Goal: Transaction & Acquisition: Purchase product/service

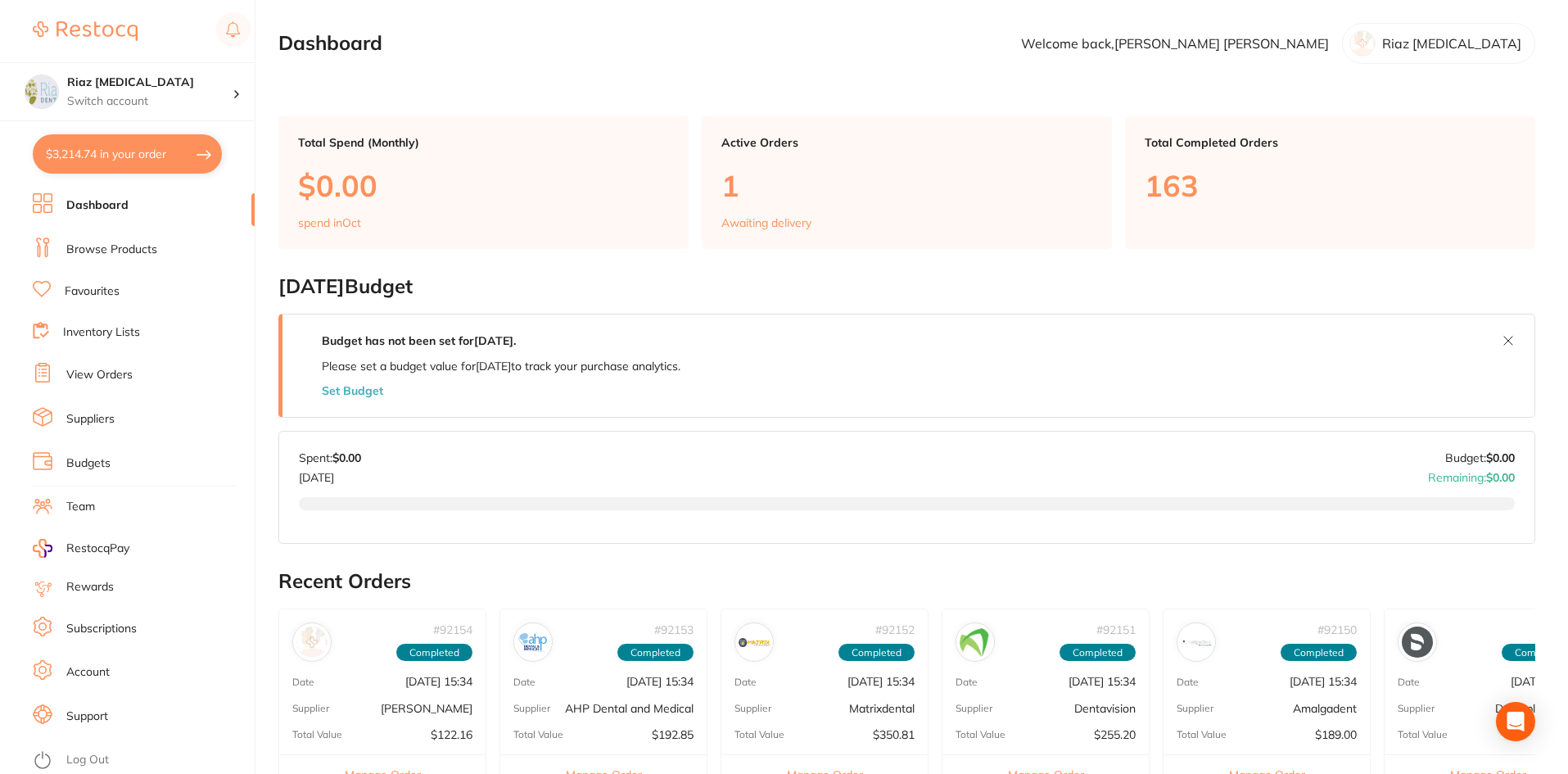
drag, startPoint x: 117, startPoint y: 247, endPoint x: 256, endPoint y: 216, distance: 142.4
click at [117, 247] on link "Browse Products" at bounding box center [112, 250] width 91 height 16
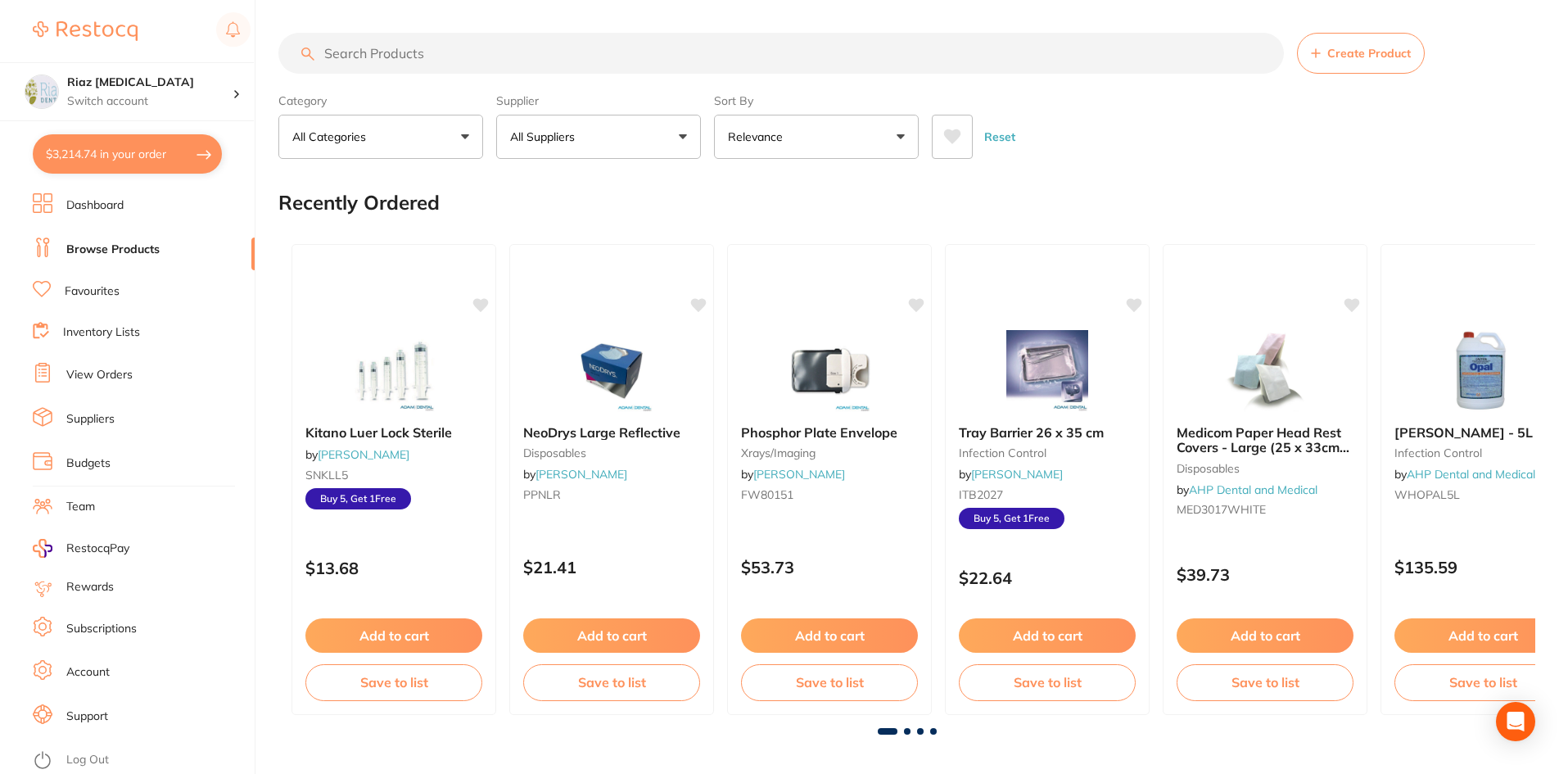
click at [388, 58] on input "search" at bounding box center [781, 53] width 1006 height 41
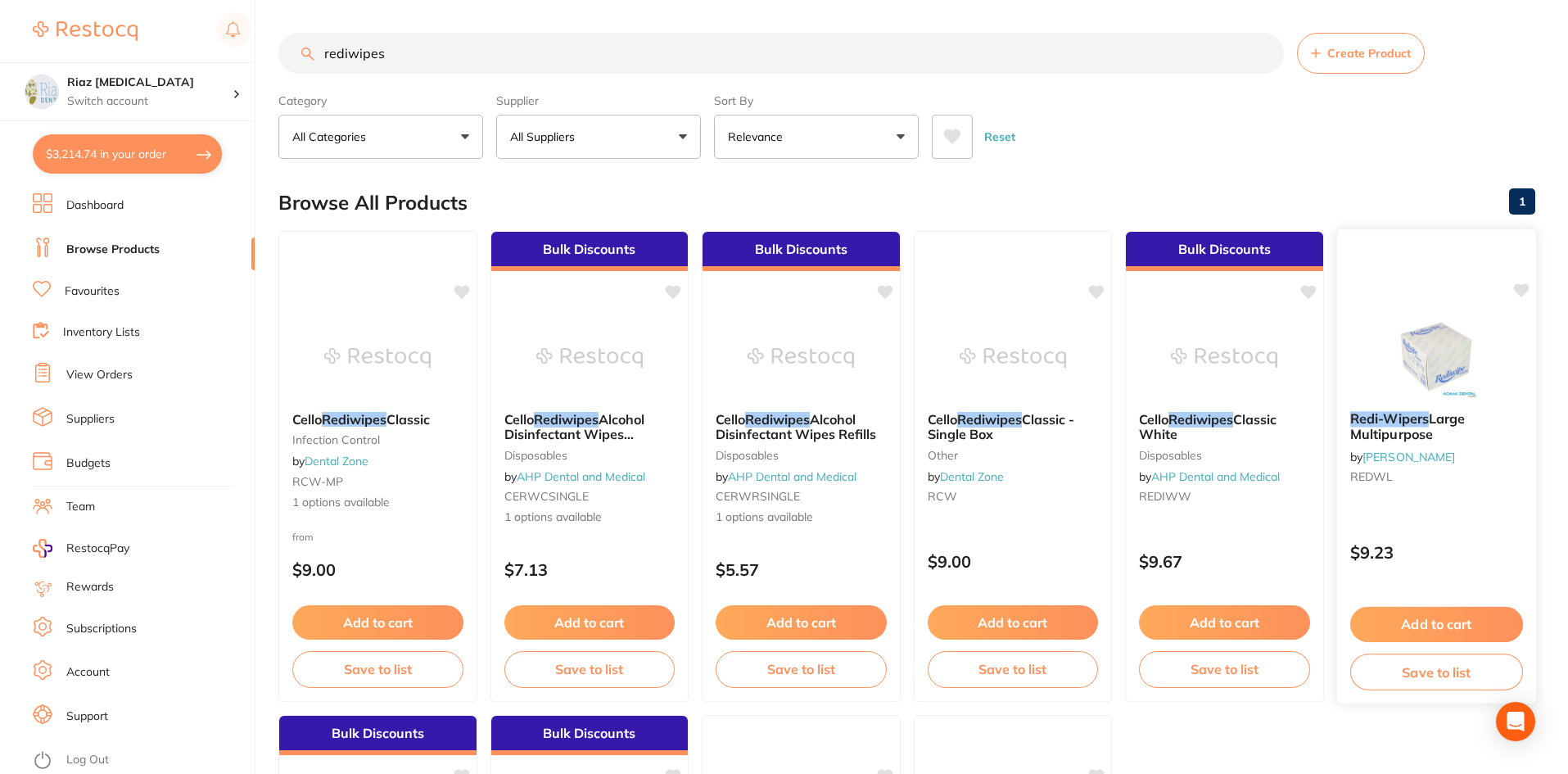
type input "rediwipes"
click at [1441, 627] on button "Add to cart" at bounding box center [1435, 624] width 172 height 36
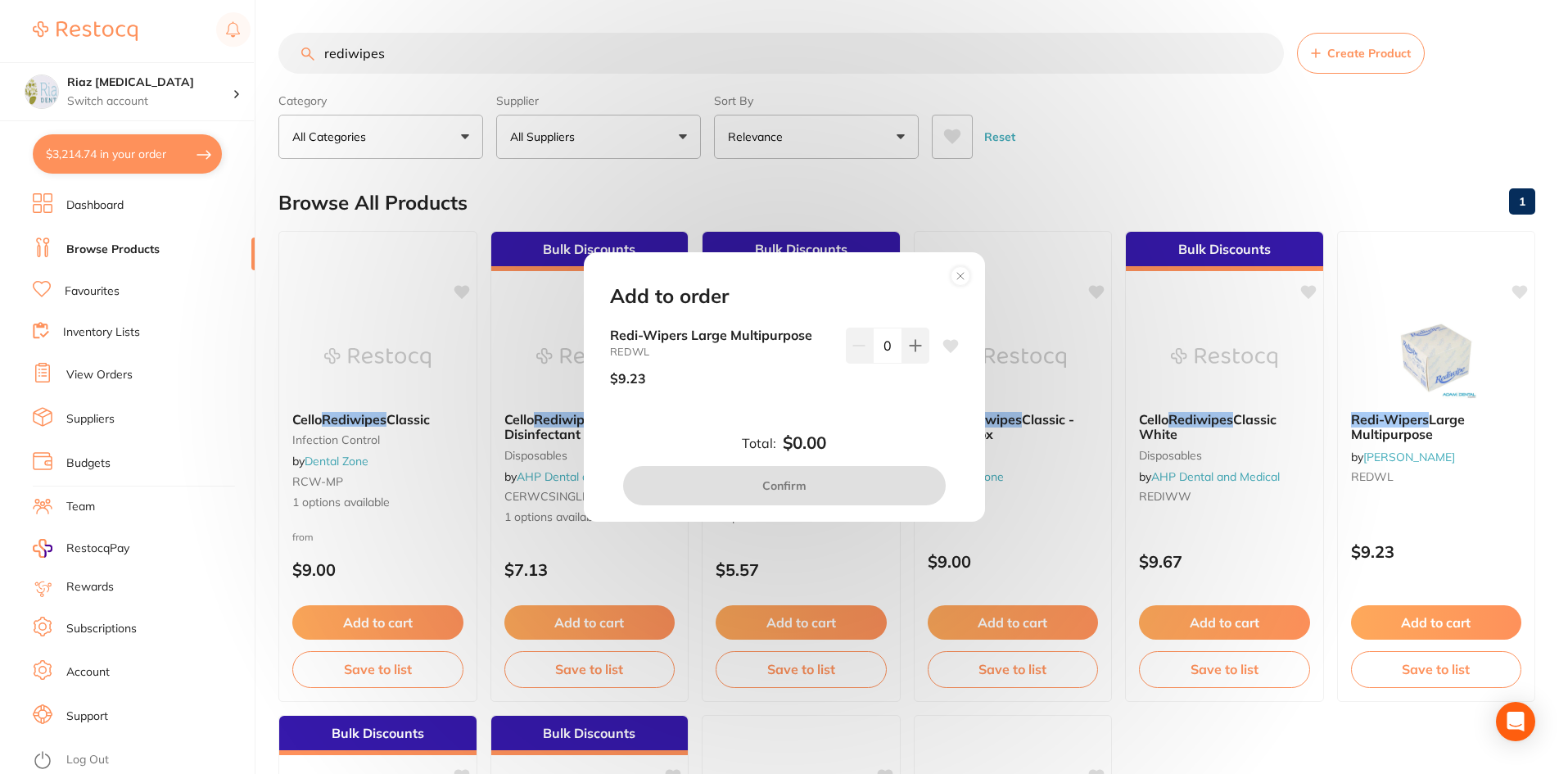
click at [1094, 134] on div "Add to order Redi-Wipers Large Multipurpose REDWL $9.23 0 Total: $0.00 Confirm" at bounding box center [784, 387] width 1568 height 774
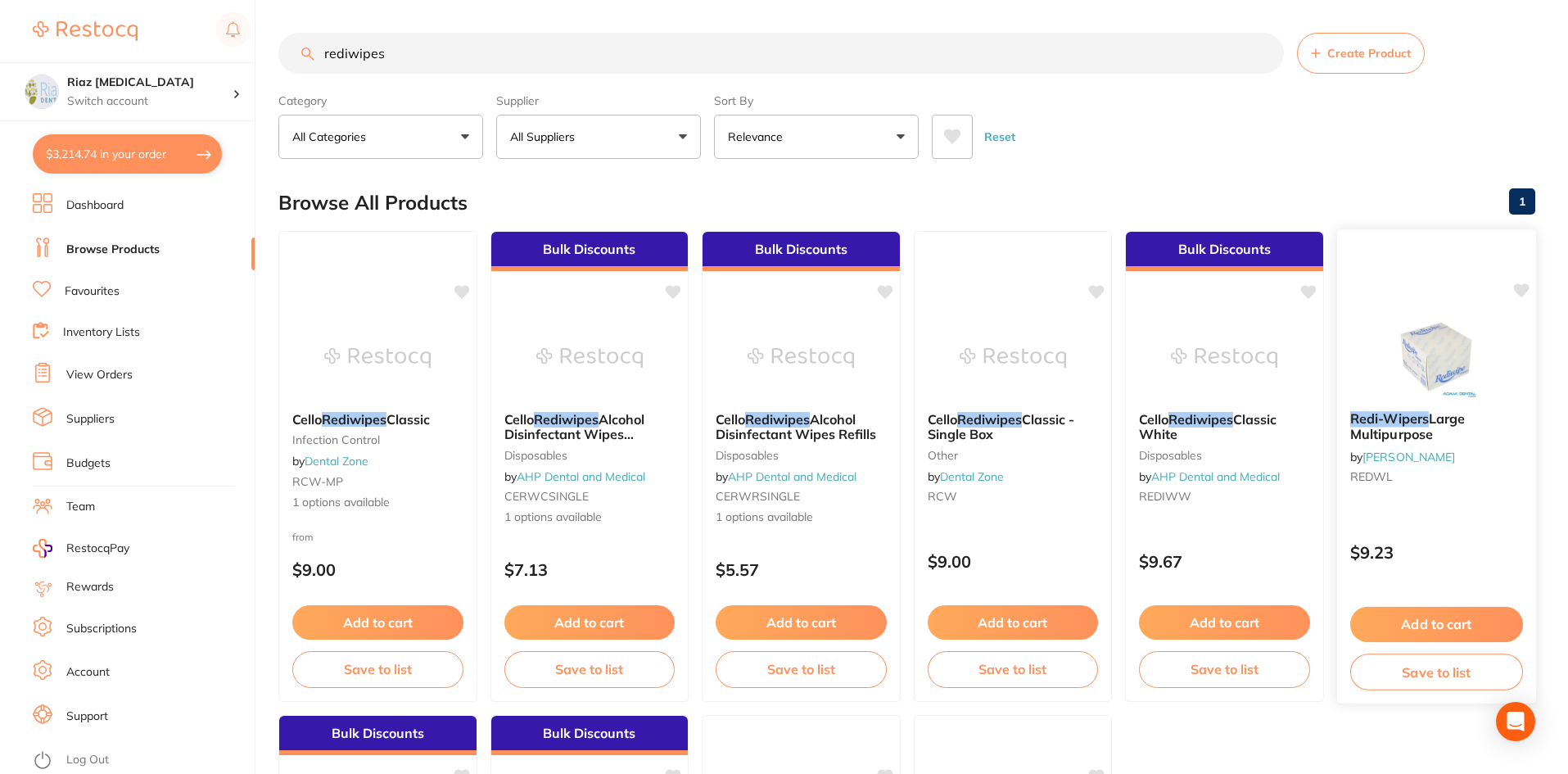
click at [1413, 431] on span "Large Multipurpose" at bounding box center [1406, 426] width 114 height 32
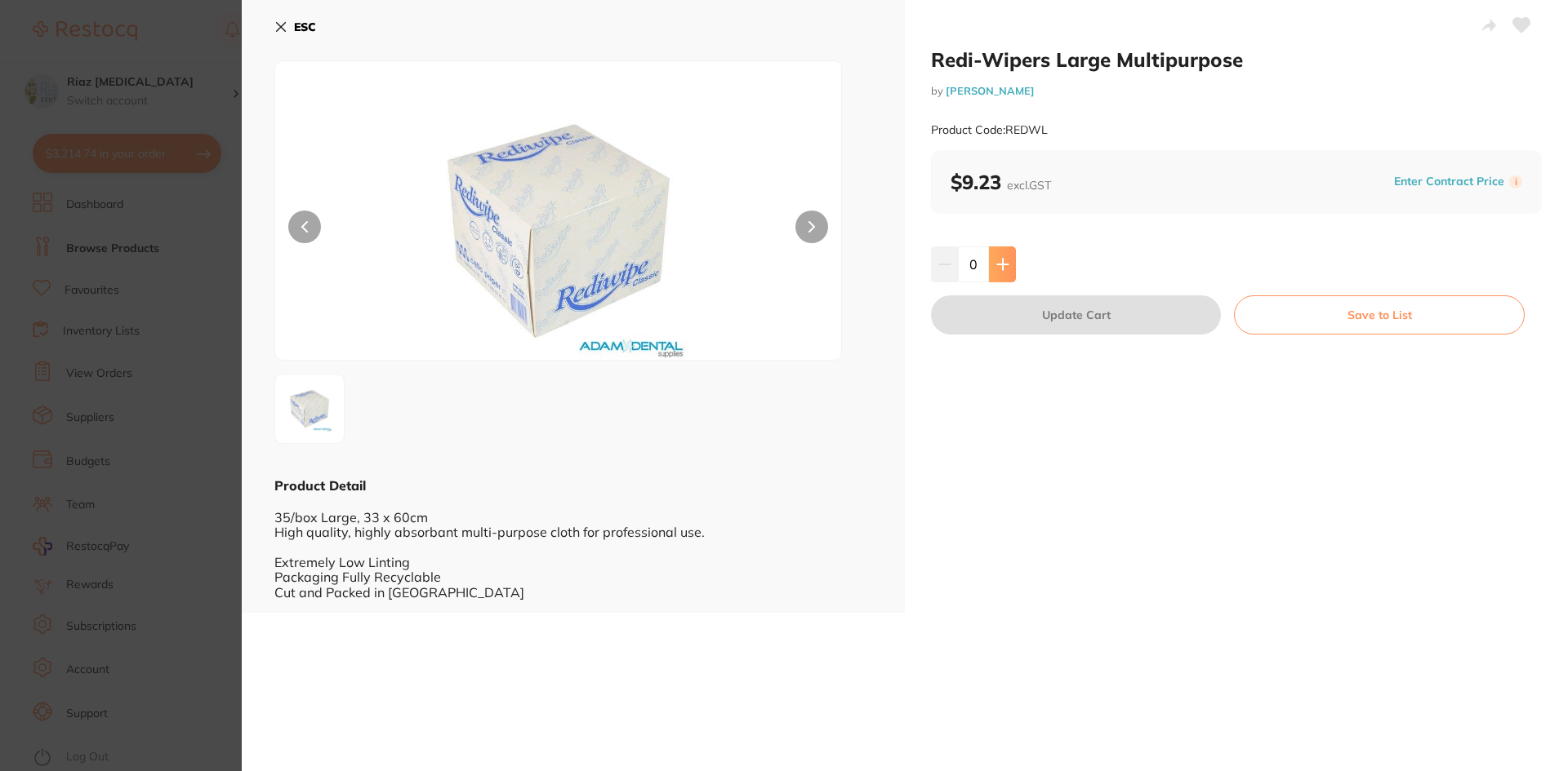
click at [997, 263] on icon at bounding box center [1002, 264] width 10 height 10
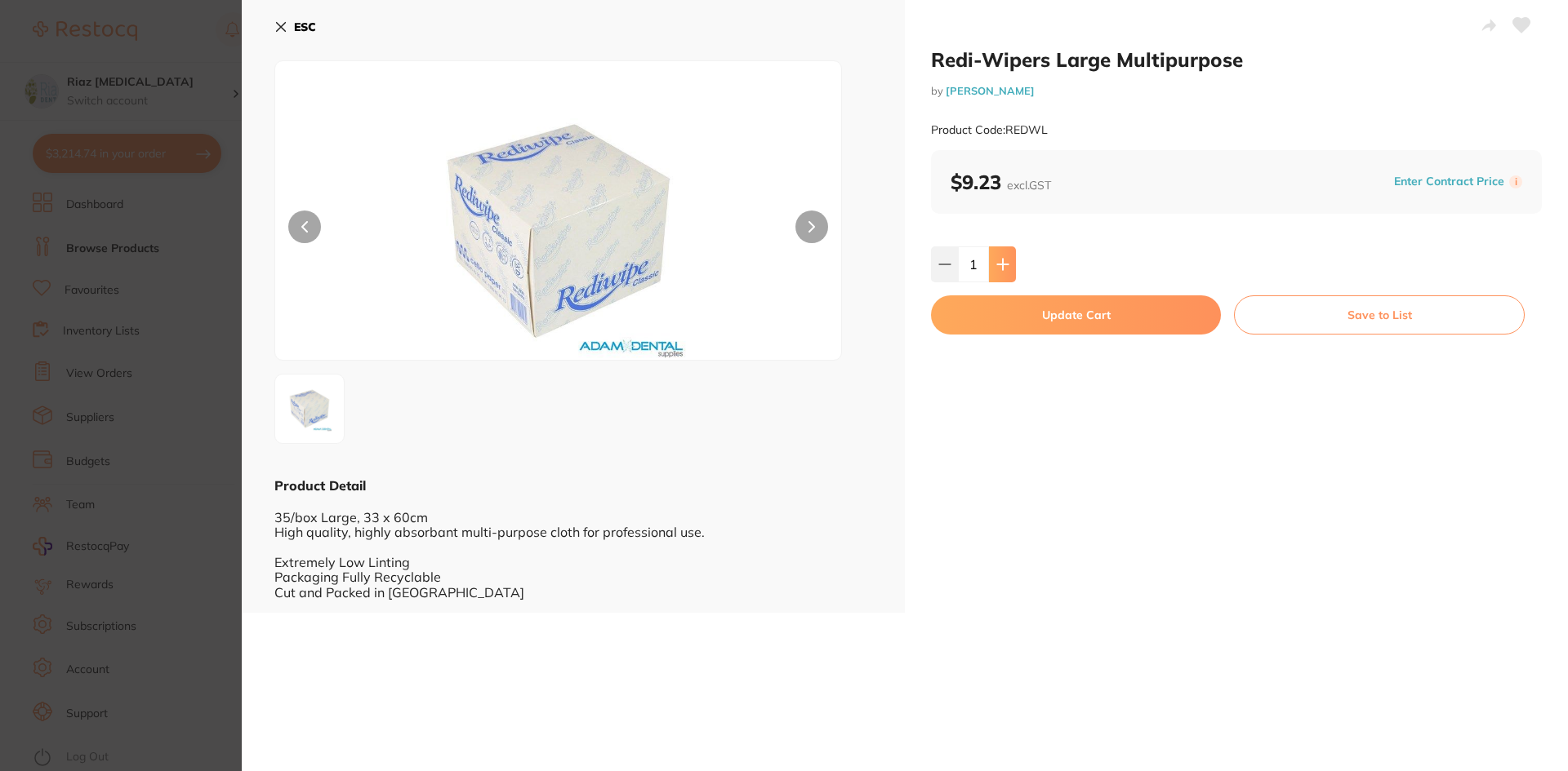
click at [997, 263] on icon at bounding box center [1002, 264] width 10 height 10
click at [1001, 263] on icon at bounding box center [1002, 264] width 10 height 10
type input "5"
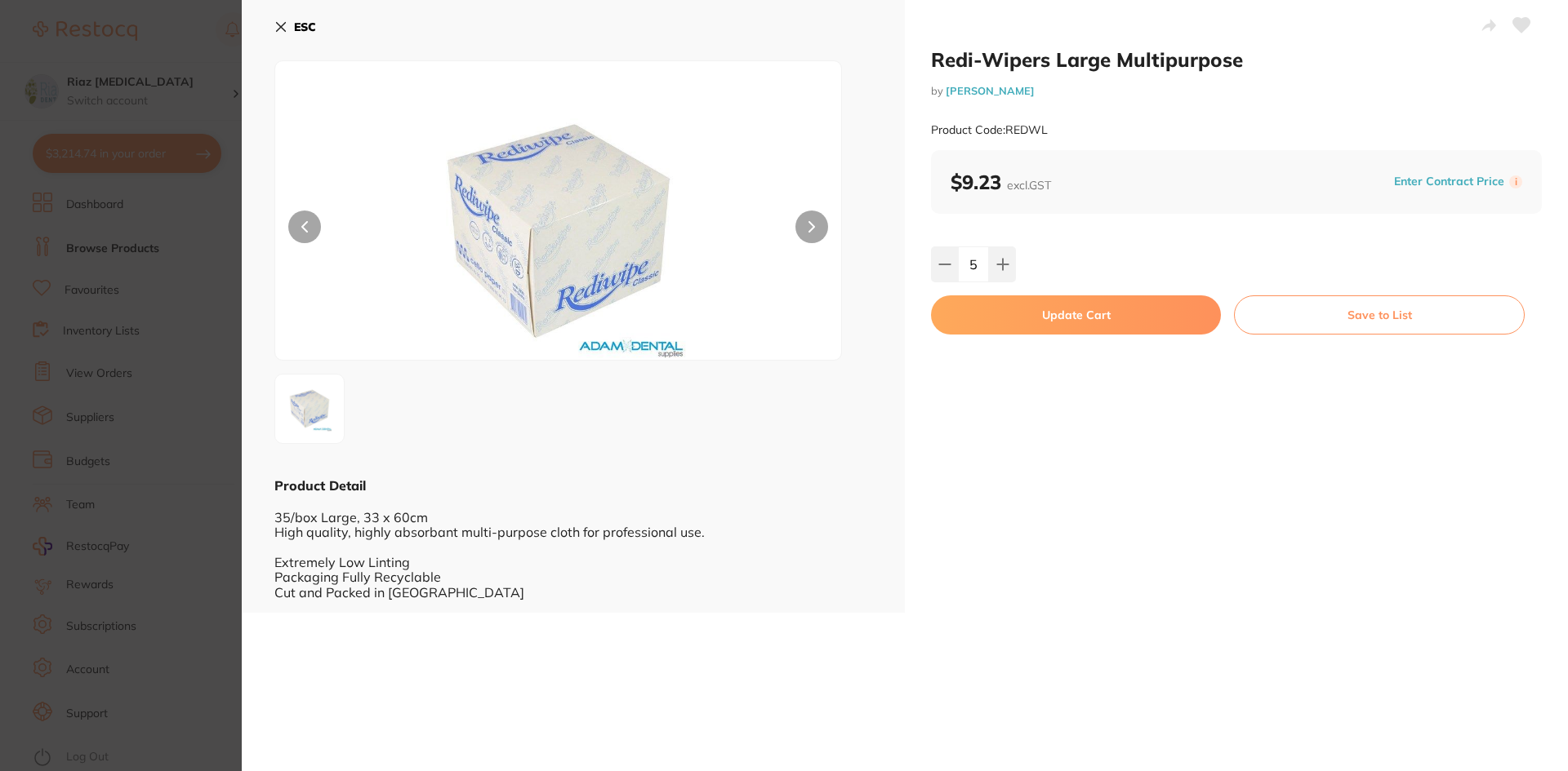
click at [1035, 311] on button "Update Cart" at bounding box center [1075, 314] width 289 height 39
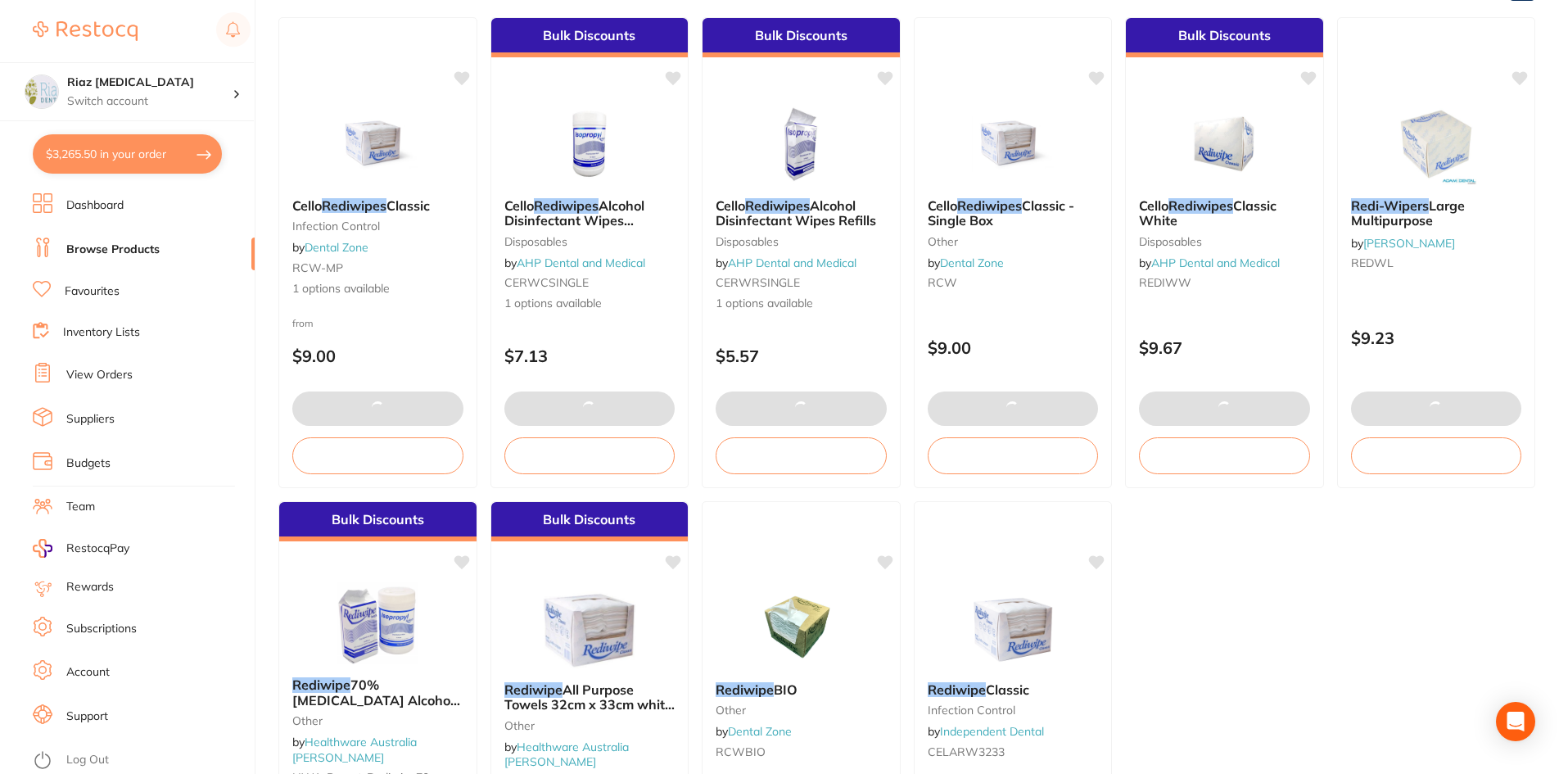
scroll to position [498, 0]
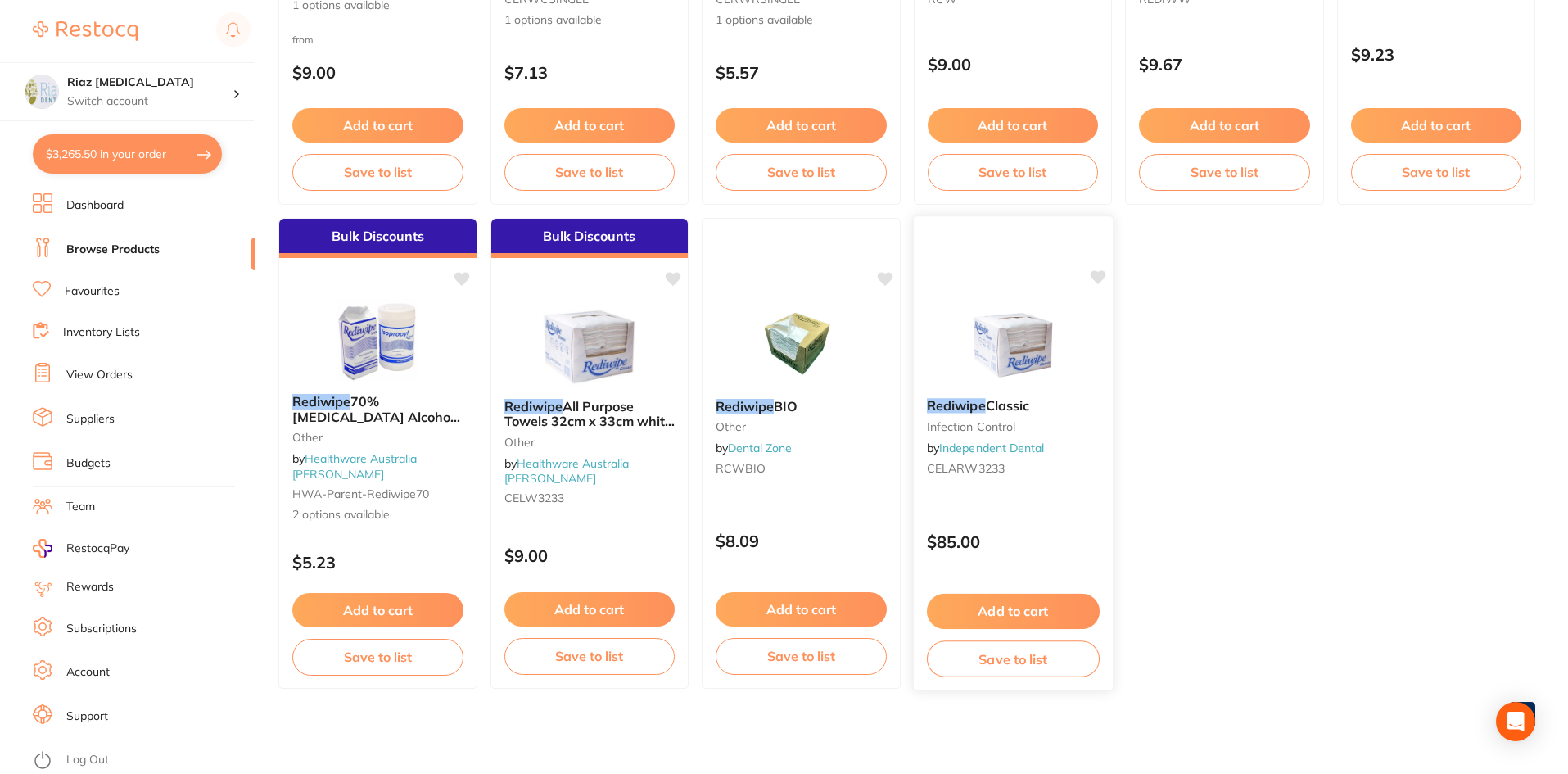
click at [995, 324] on img at bounding box center [1013, 343] width 107 height 82
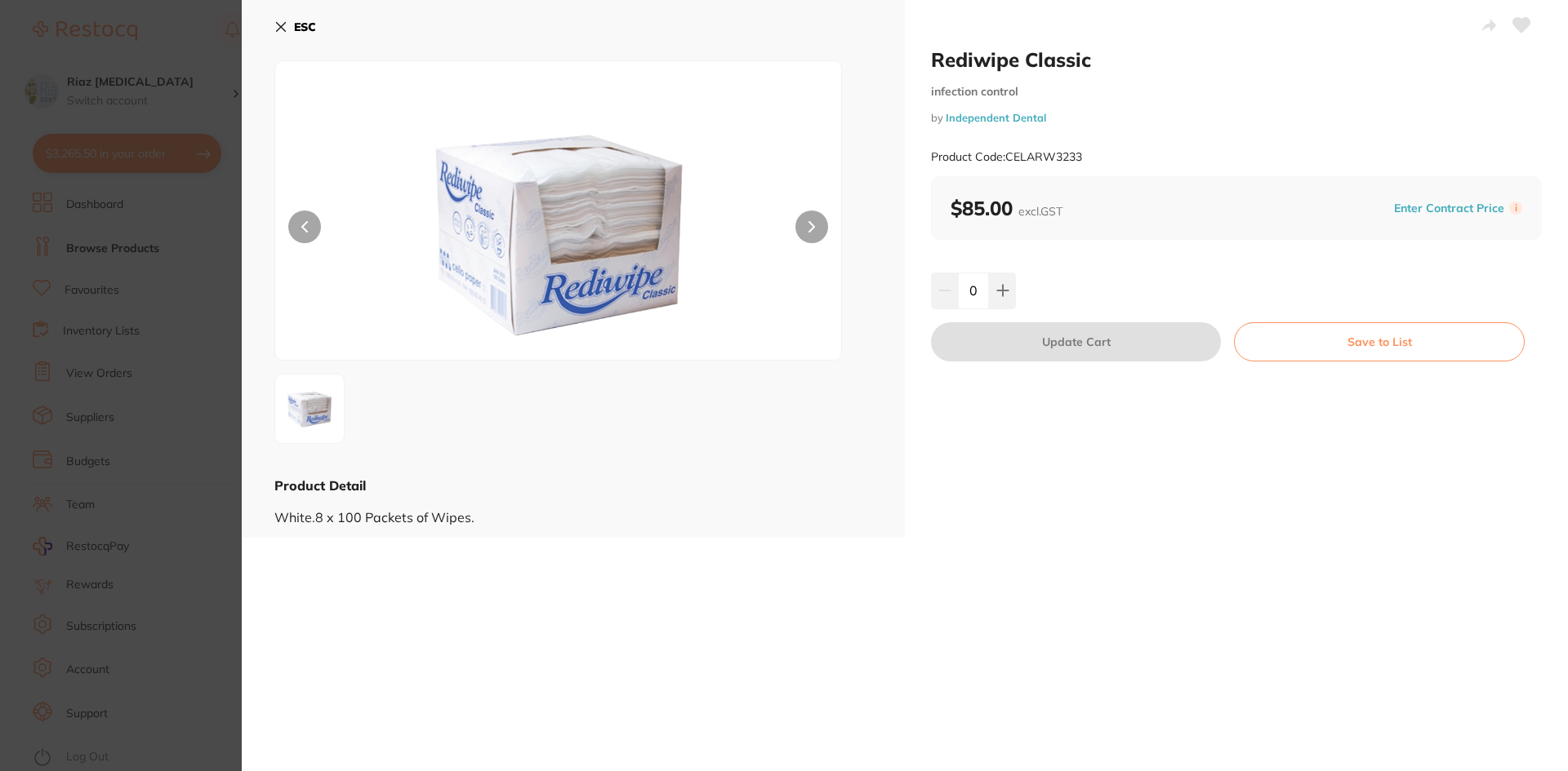
click at [280, 23] on icon at bounding box center [281, 27] width 13 height 13
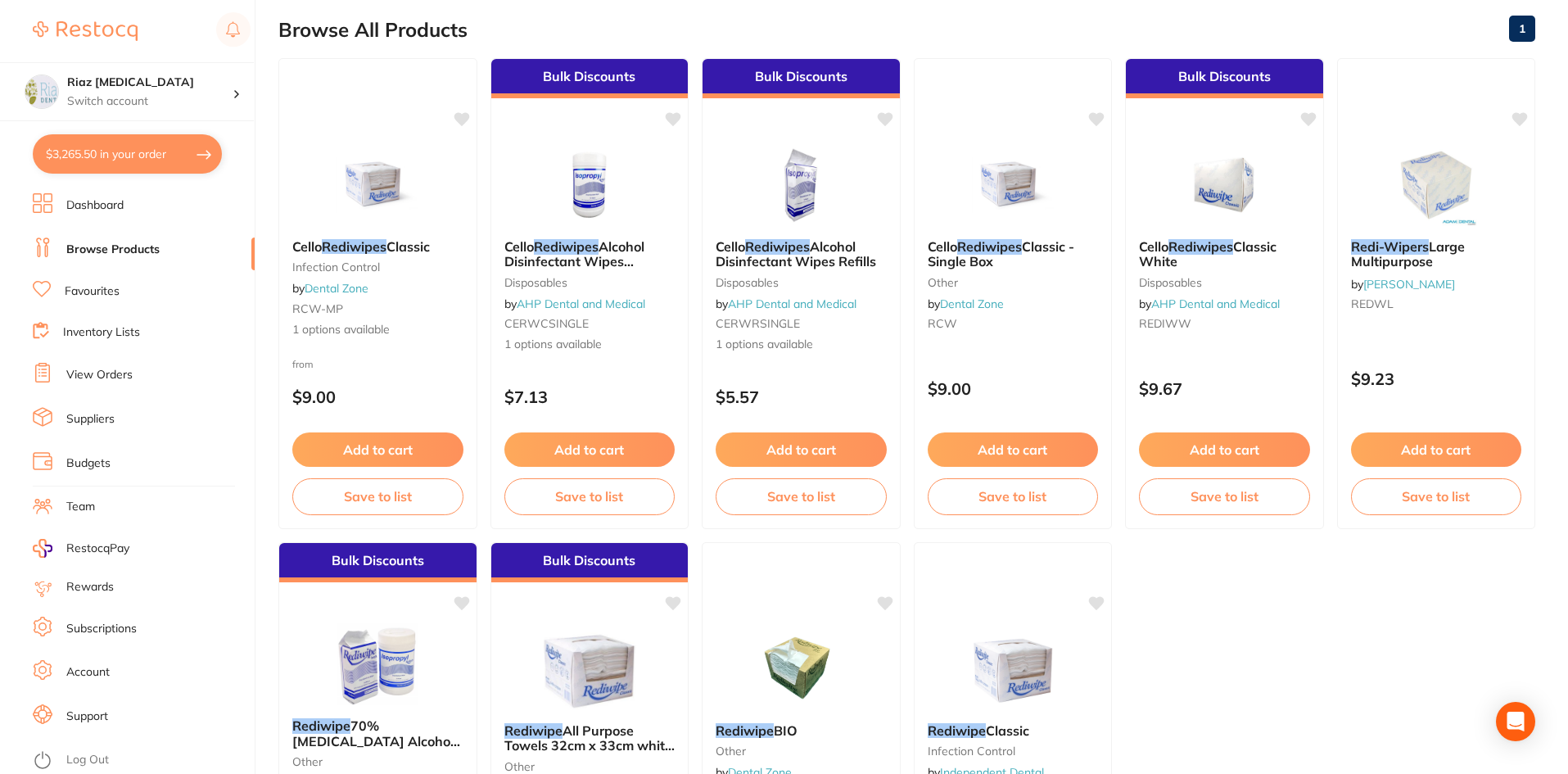
scroll to position [170, 0]
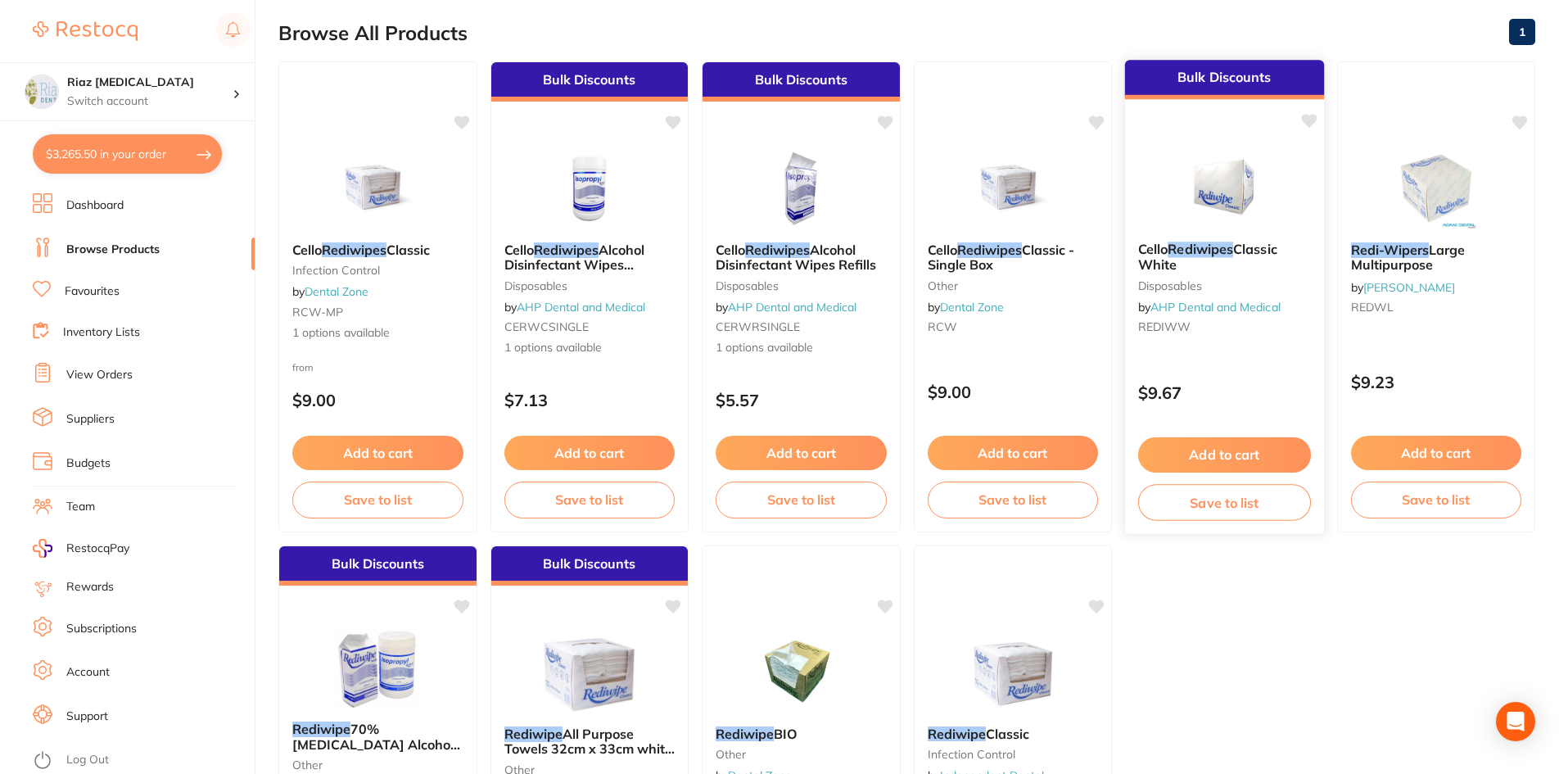
click at [1190, 127] on div "Bulk Discounts Cello Rediwipes Classic White disposables by AHP Dental and Medi…" at bounding box center [1225, 296] width 201 height 476
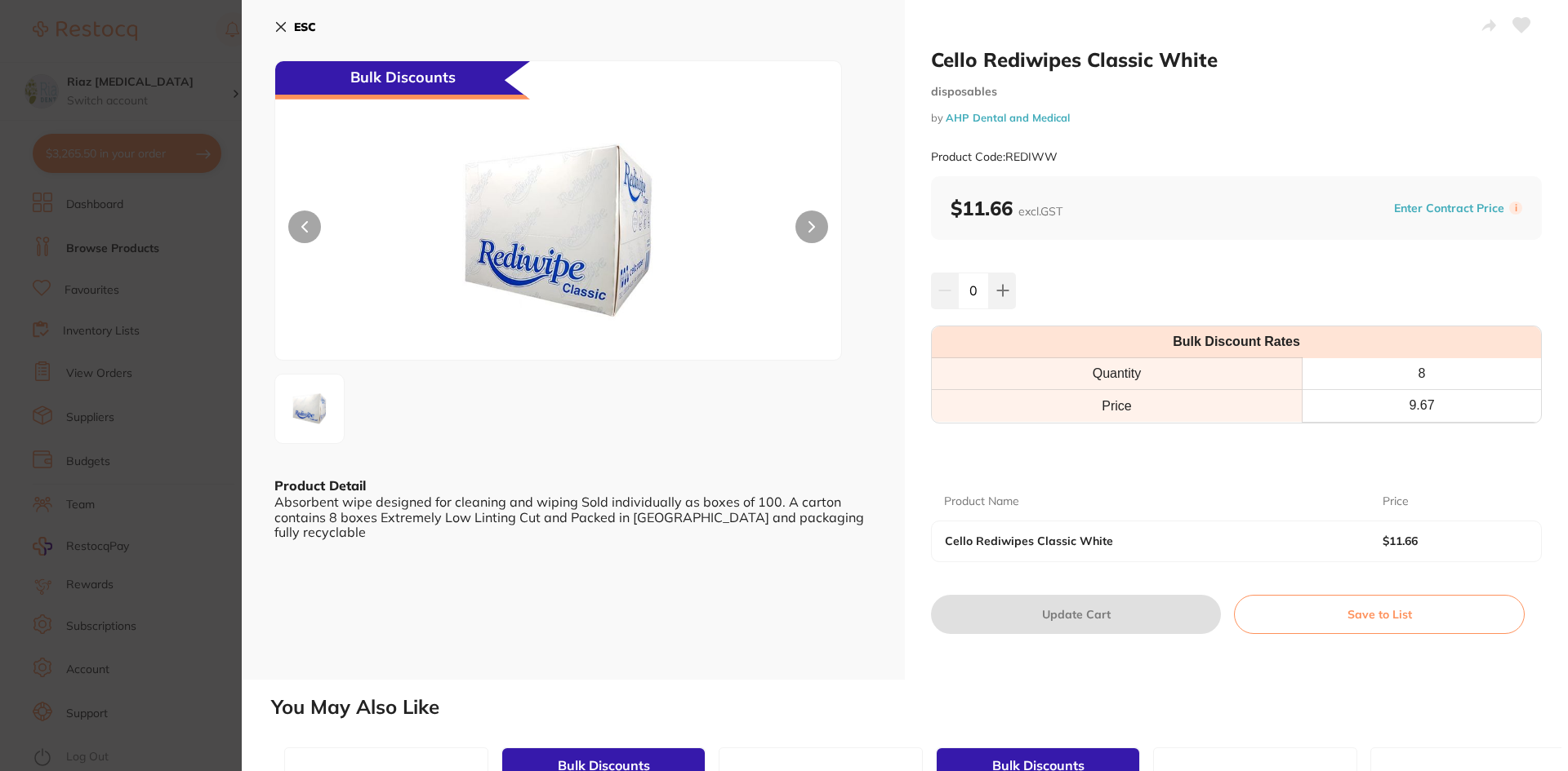
click at [278, 22] on icon at bounding box center [281, 27] width 13 height 13
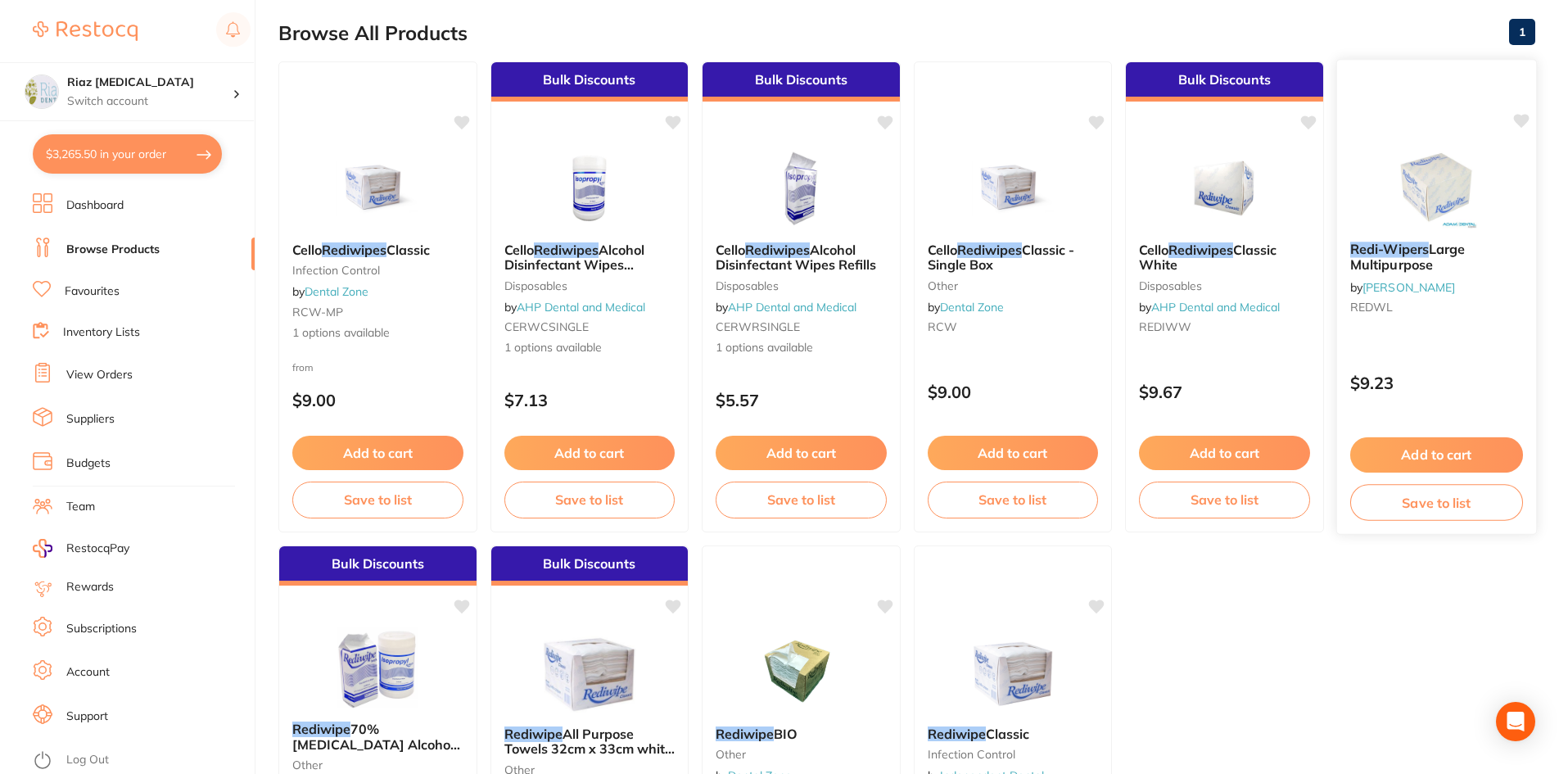
click at [1436, 201] on img at bounding box center [1435, 186] width 107 height 82
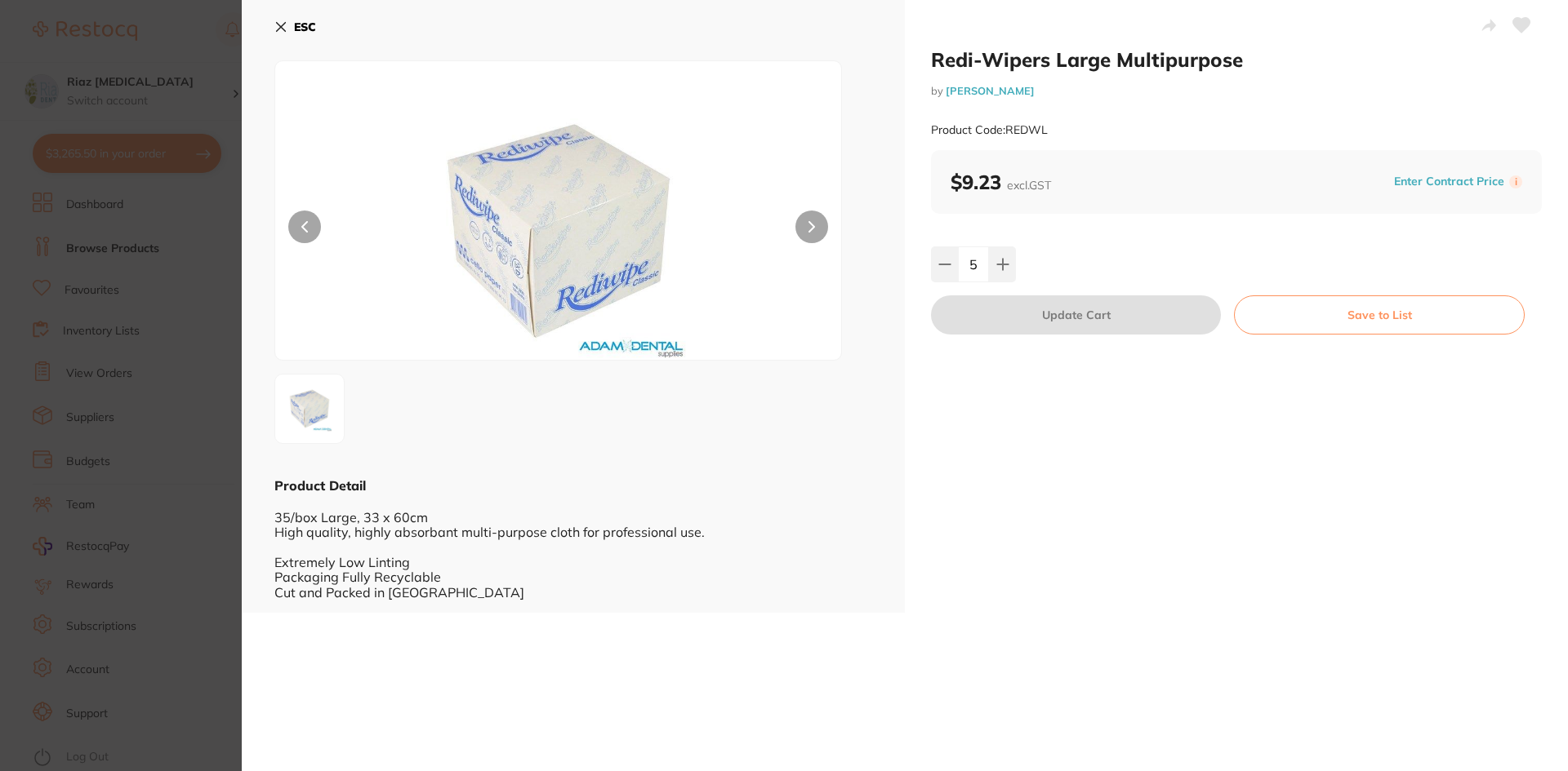
click at [282, 22] on icon at bounding box center [281, 27] width 13 height 13
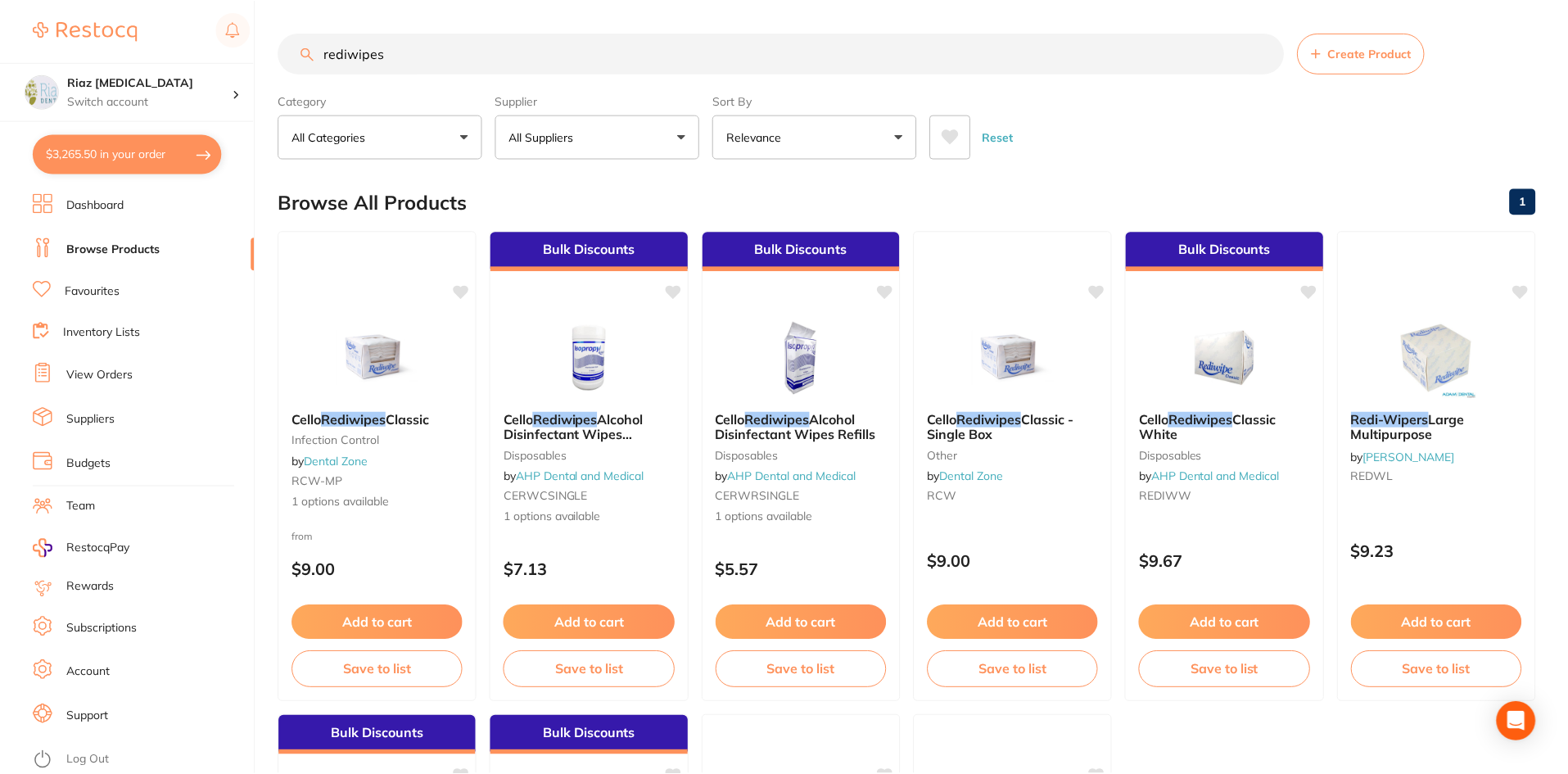
scroll to position [170, 0]
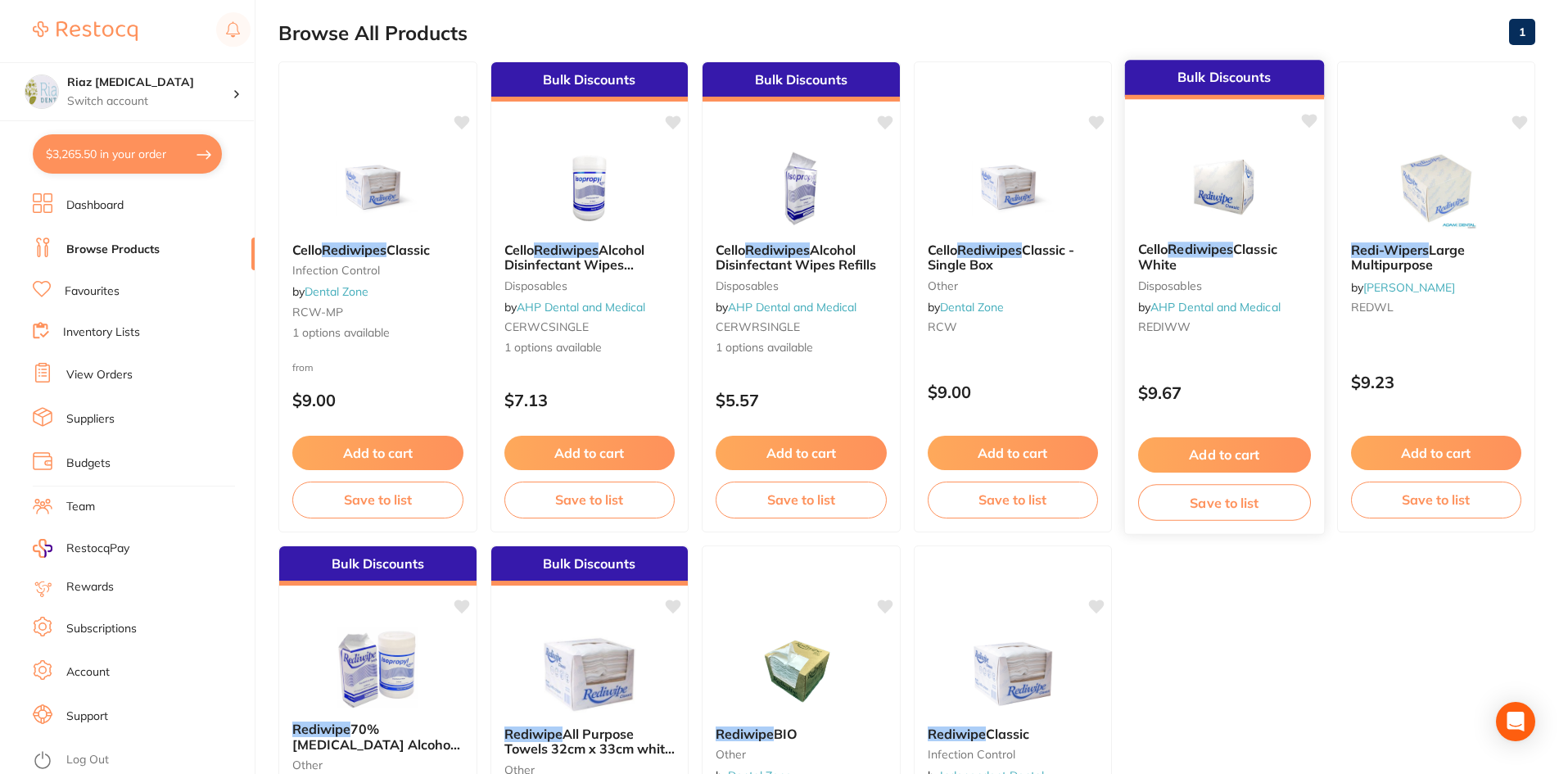
click at [1221, 102] on div "Bulk Discounts Cello Rediwipes Classic White disposables by AHP Dental and Medi…" at bounding box center [1225, 296] width 201 height 476
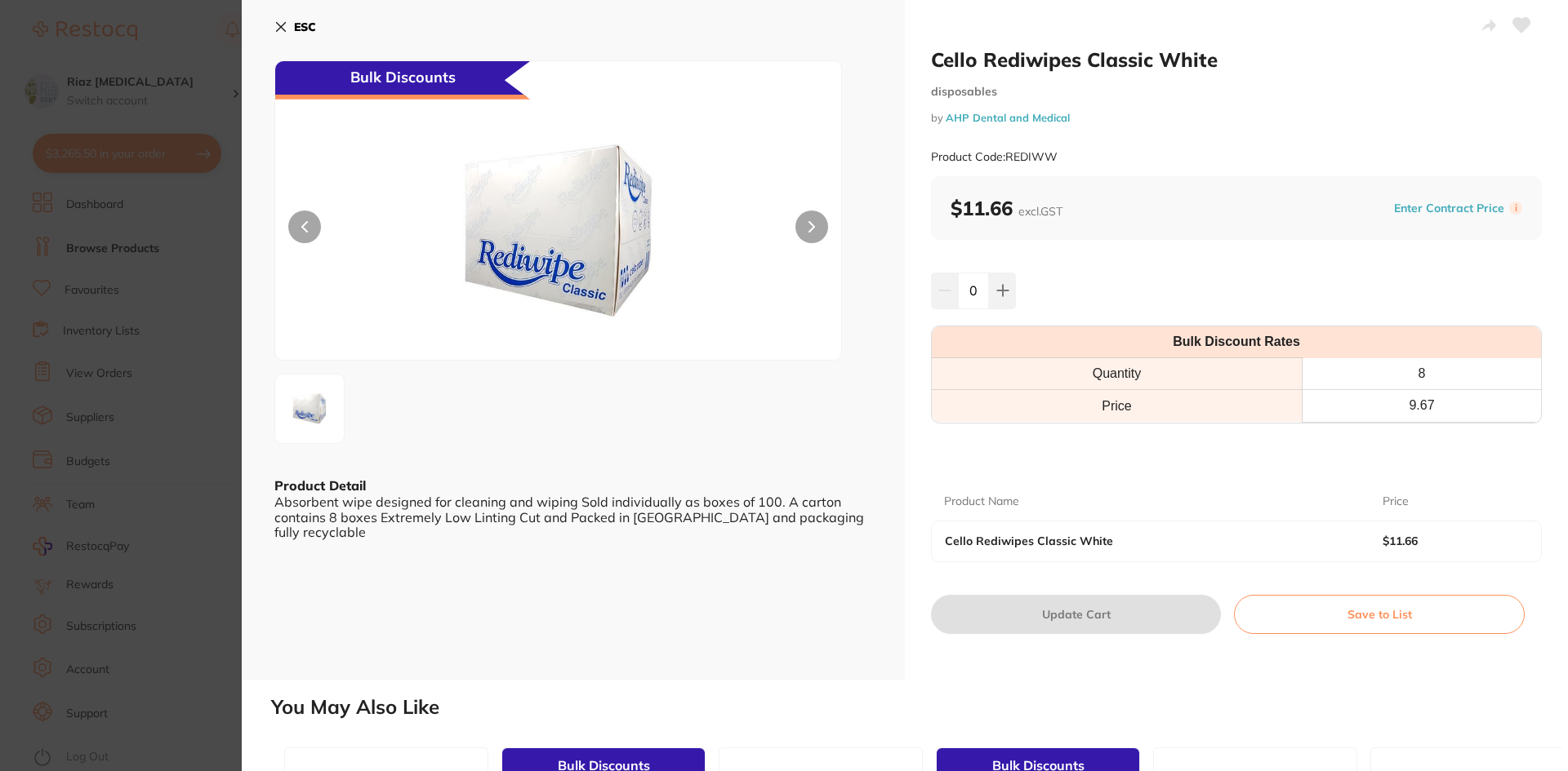
click at [277, 24] on icon at bounding box center [281, 27] width 9 height 9
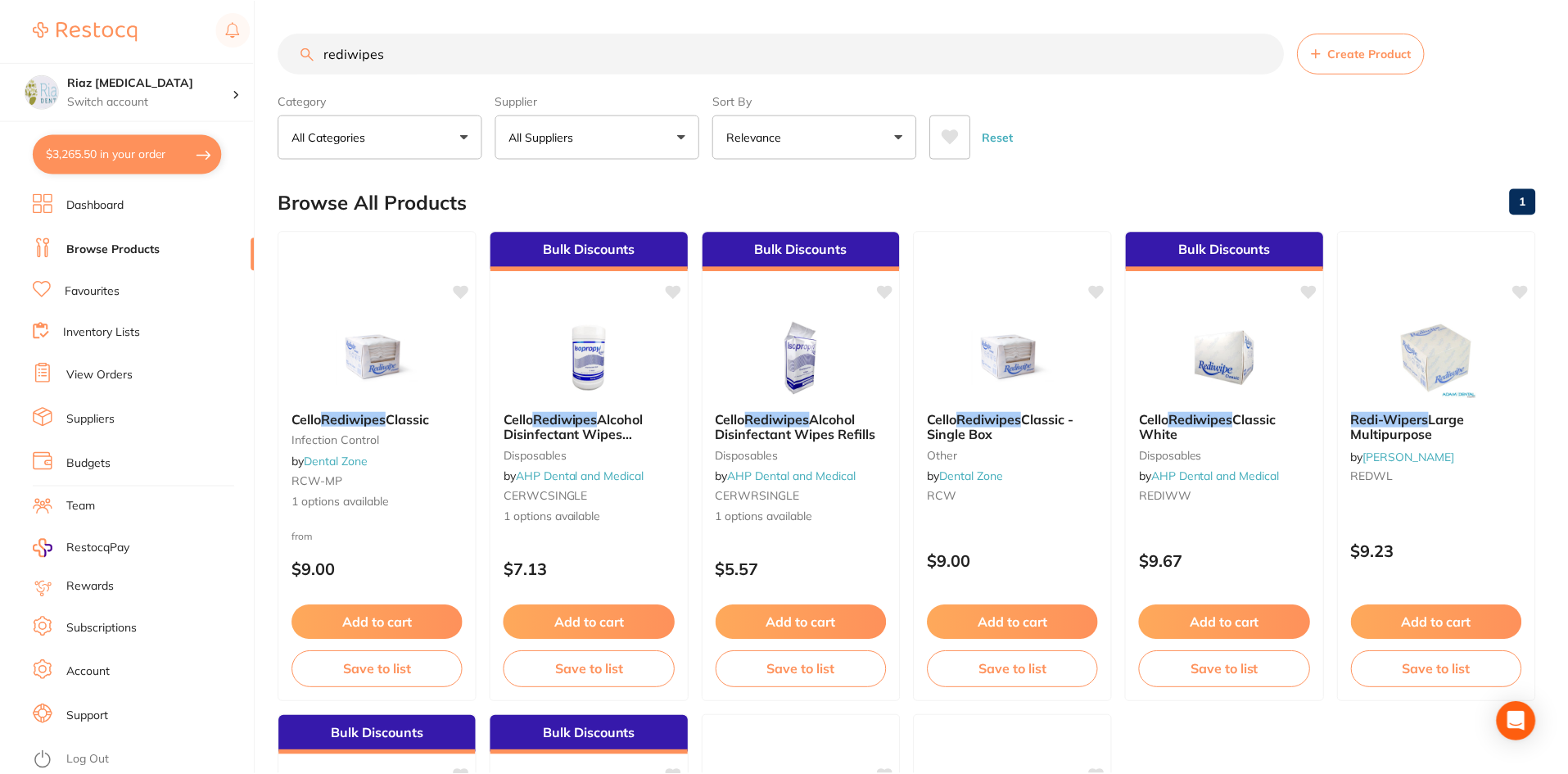
scroll to position [170, 0]
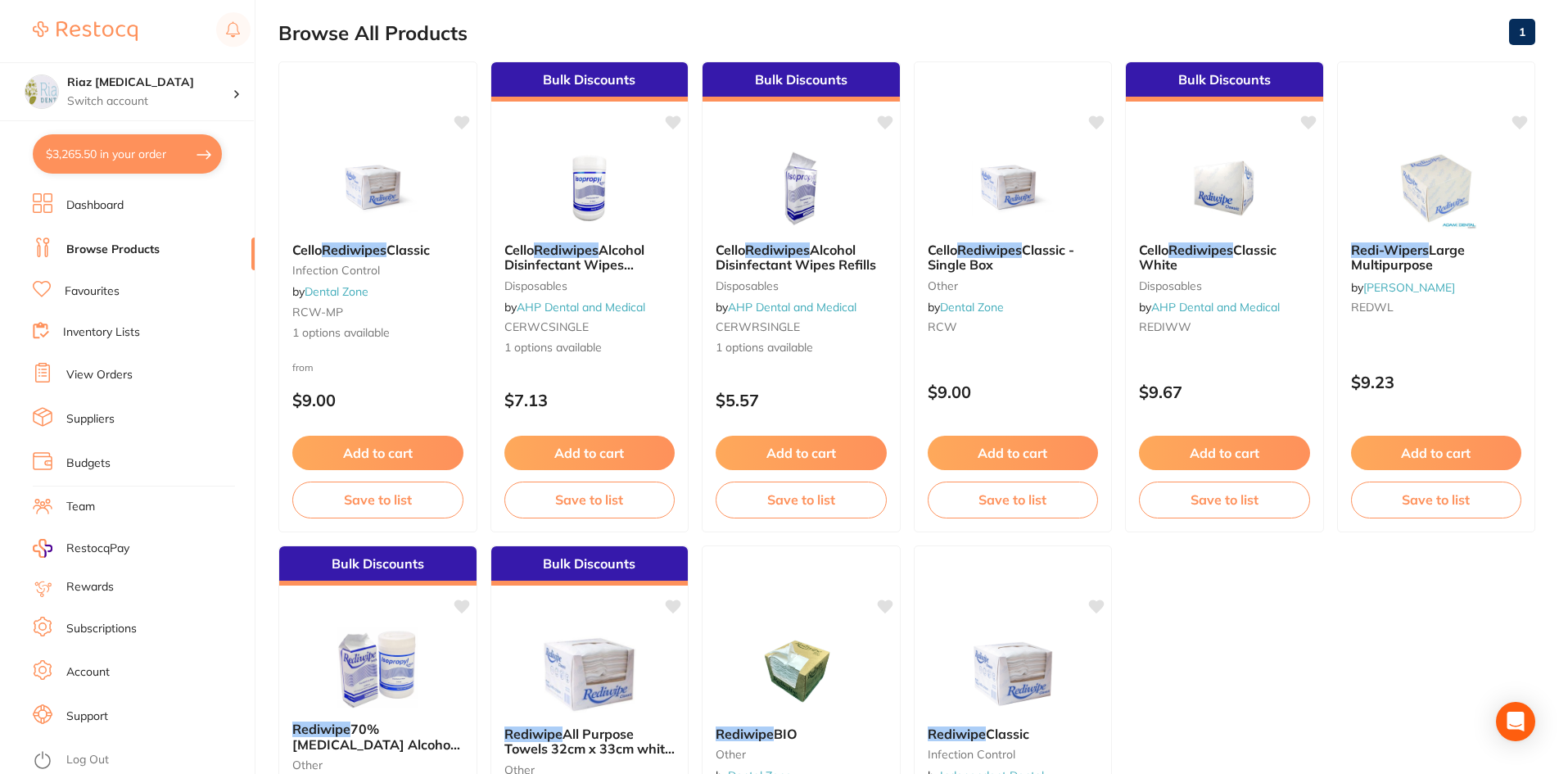
click at [97, 247] on link "Browse Products" at bounding box center [113, 250] width 94 height 16
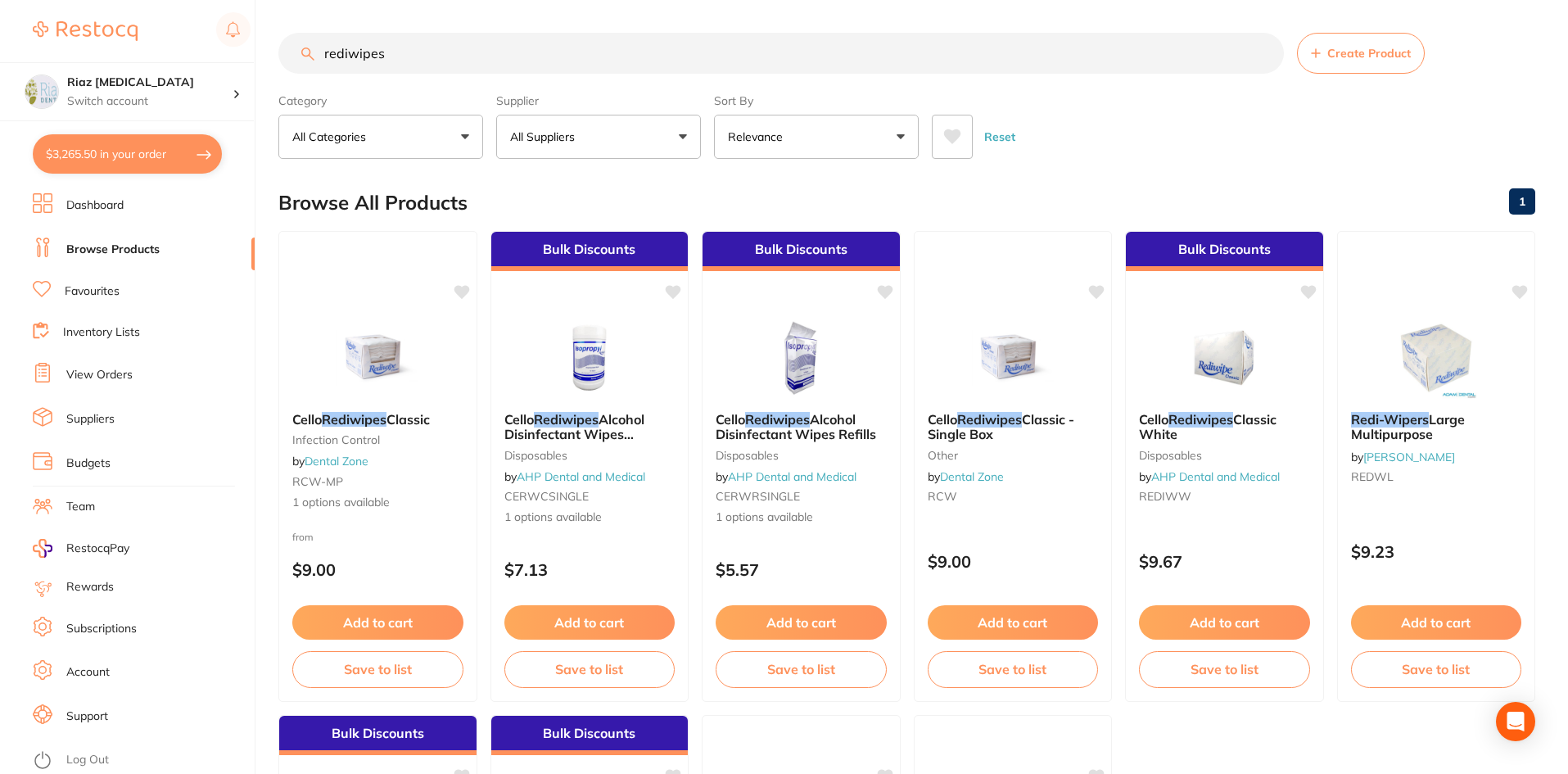
click at [99, 140] on button "$3,265.50 in your order" at bounding box center [127, 153] width 189 height 39
checkbox input "true"
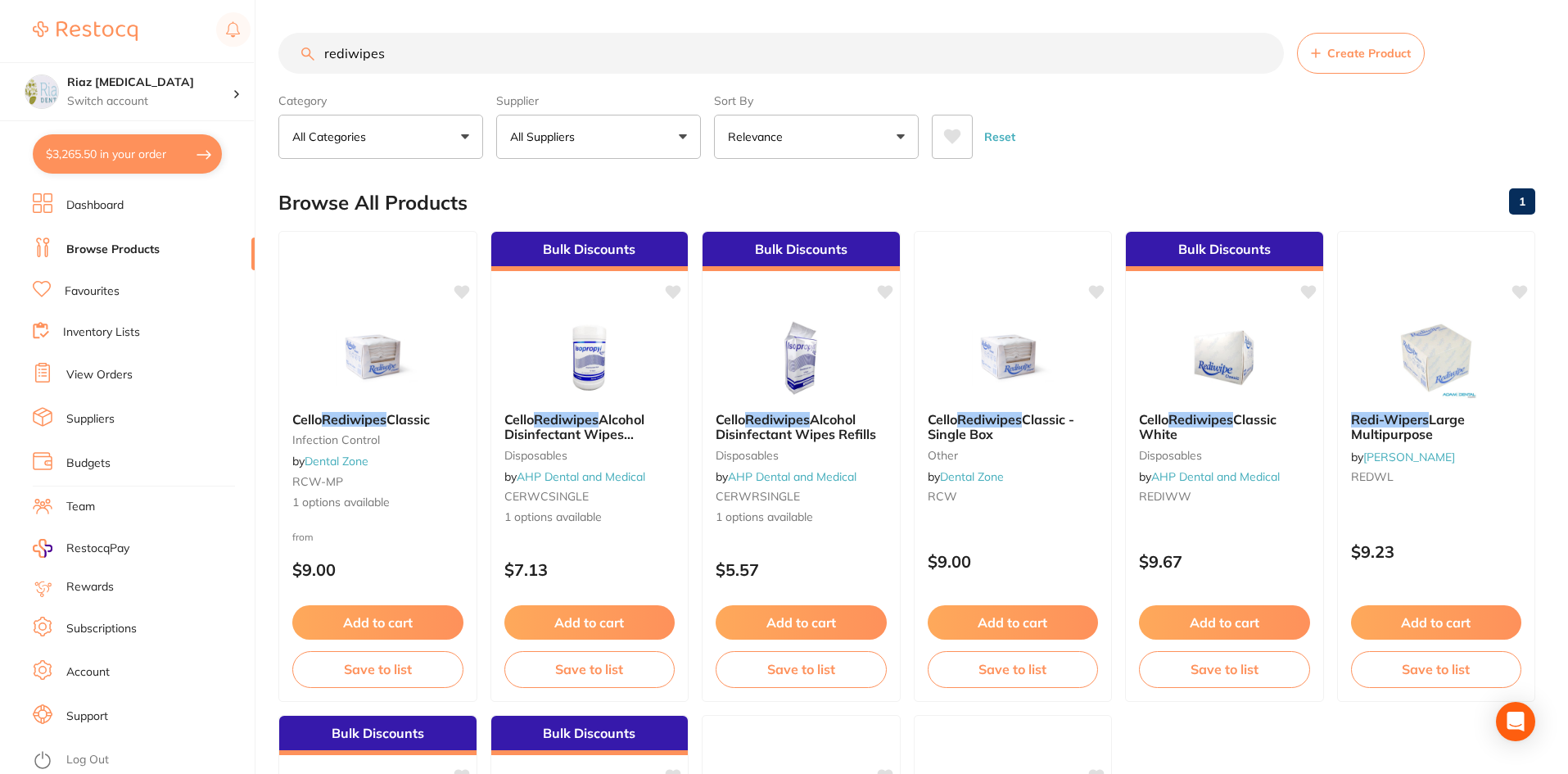
checkbox input "true"
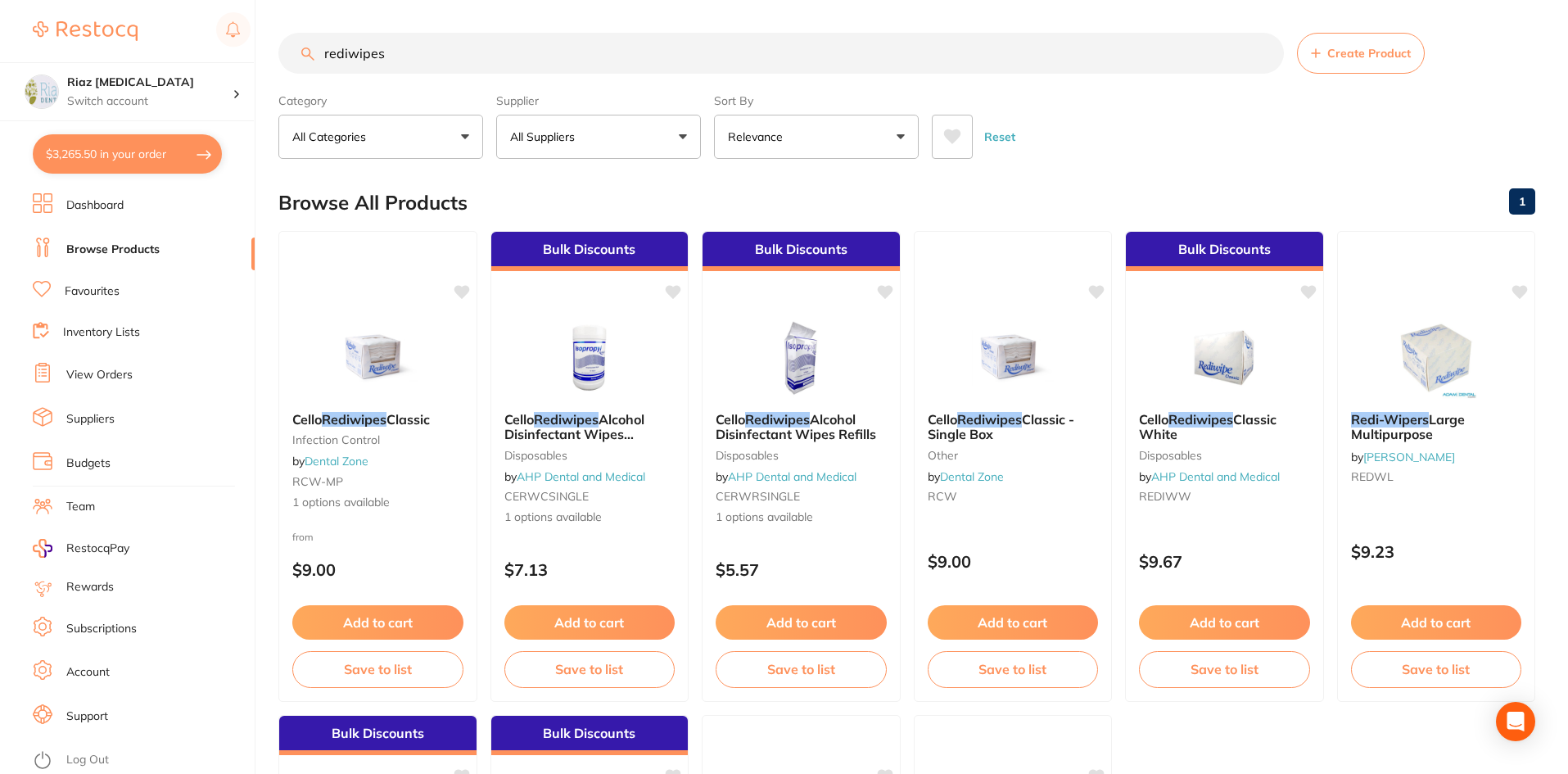
checkbox input "true"
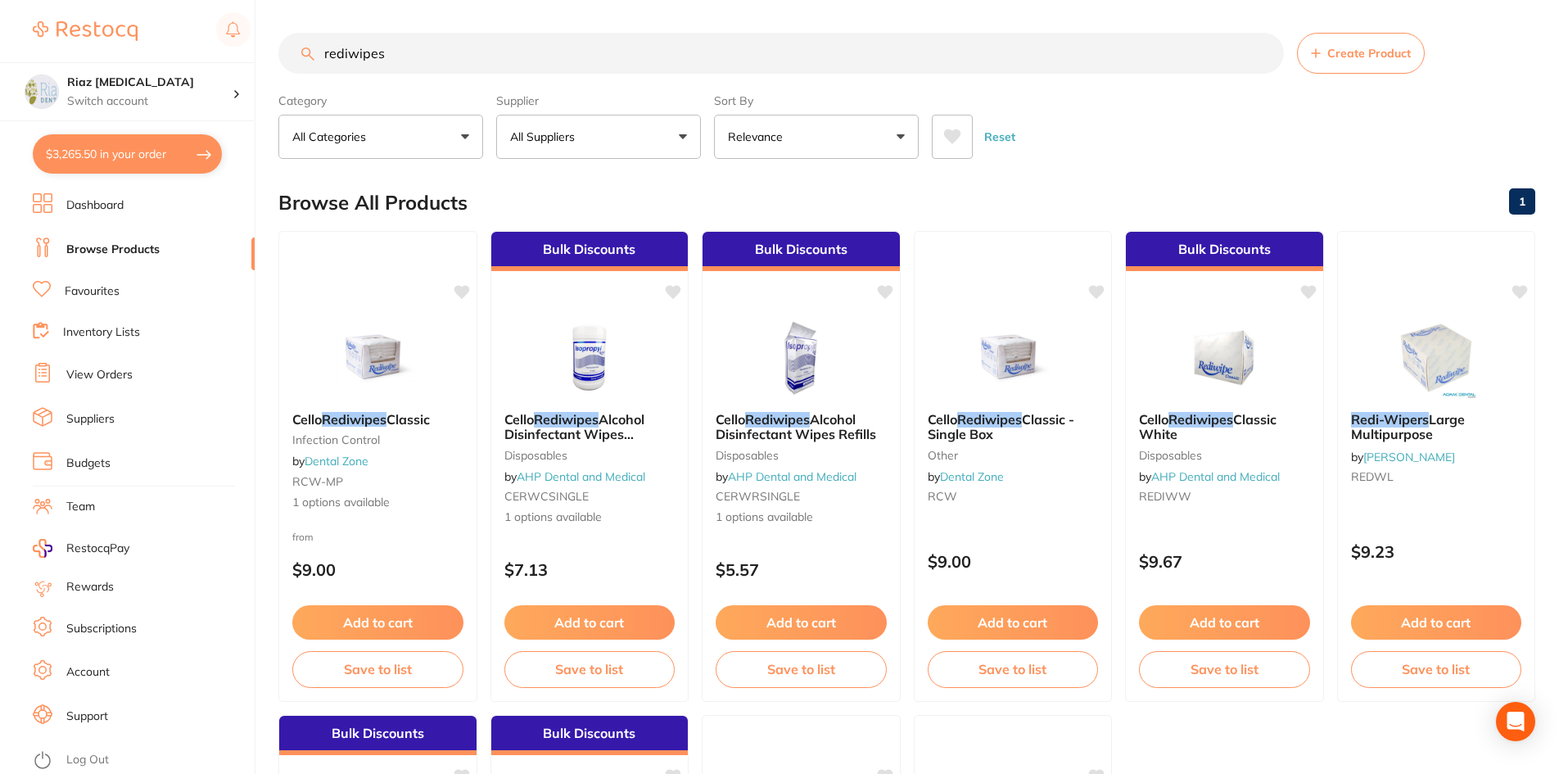
checkbox input "true"
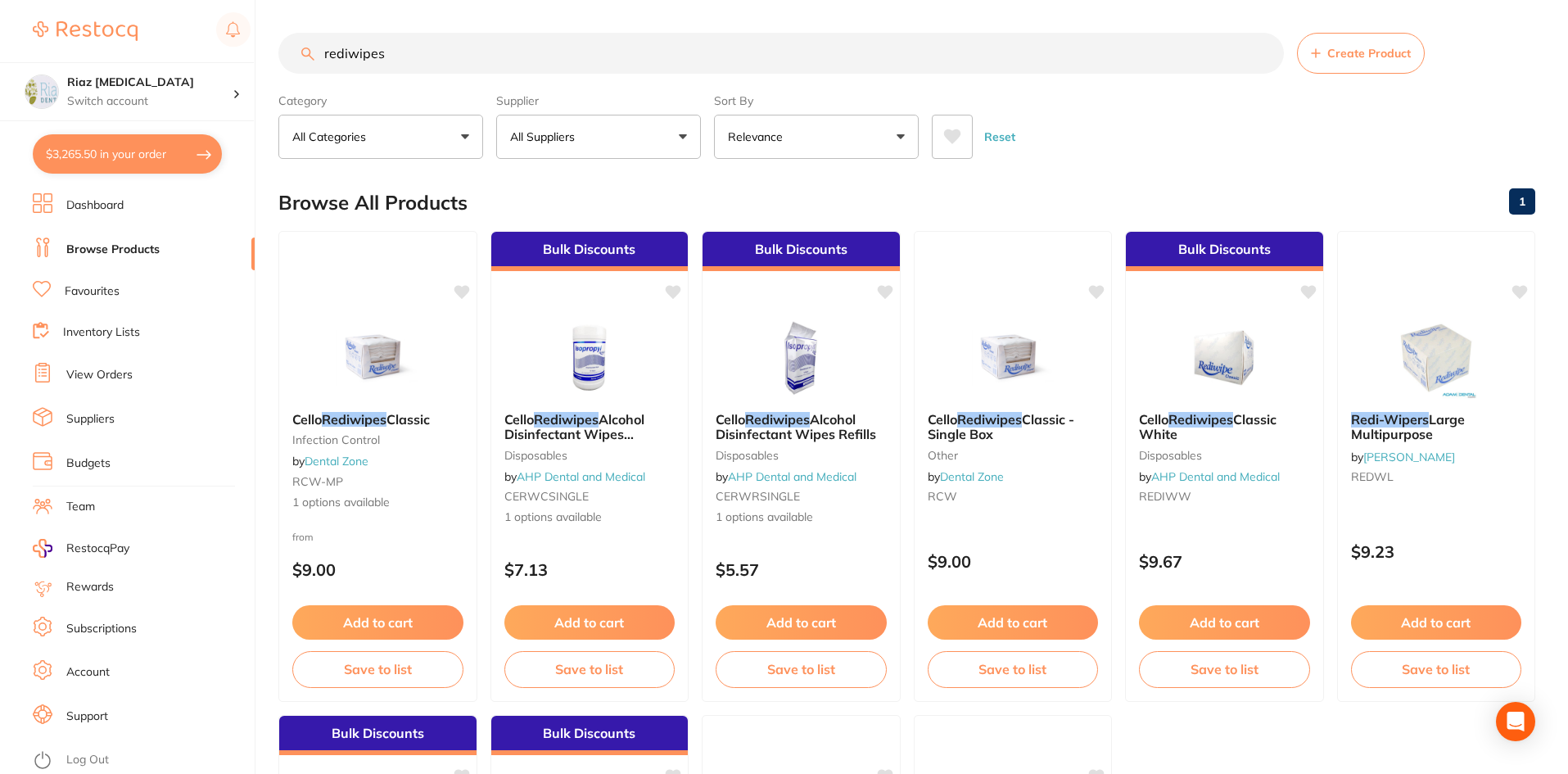
checkbox input "true"
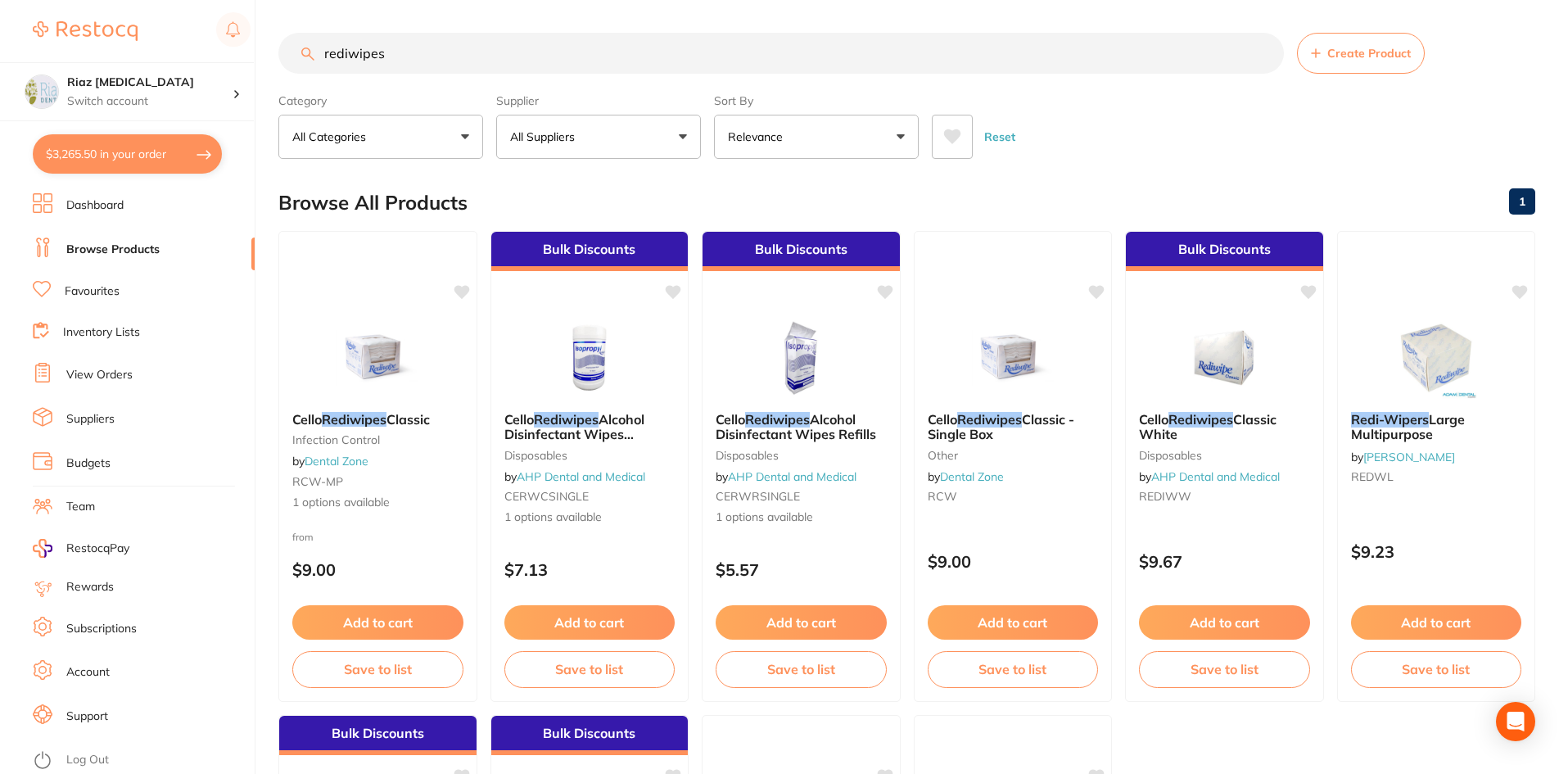
checkbox input "true"
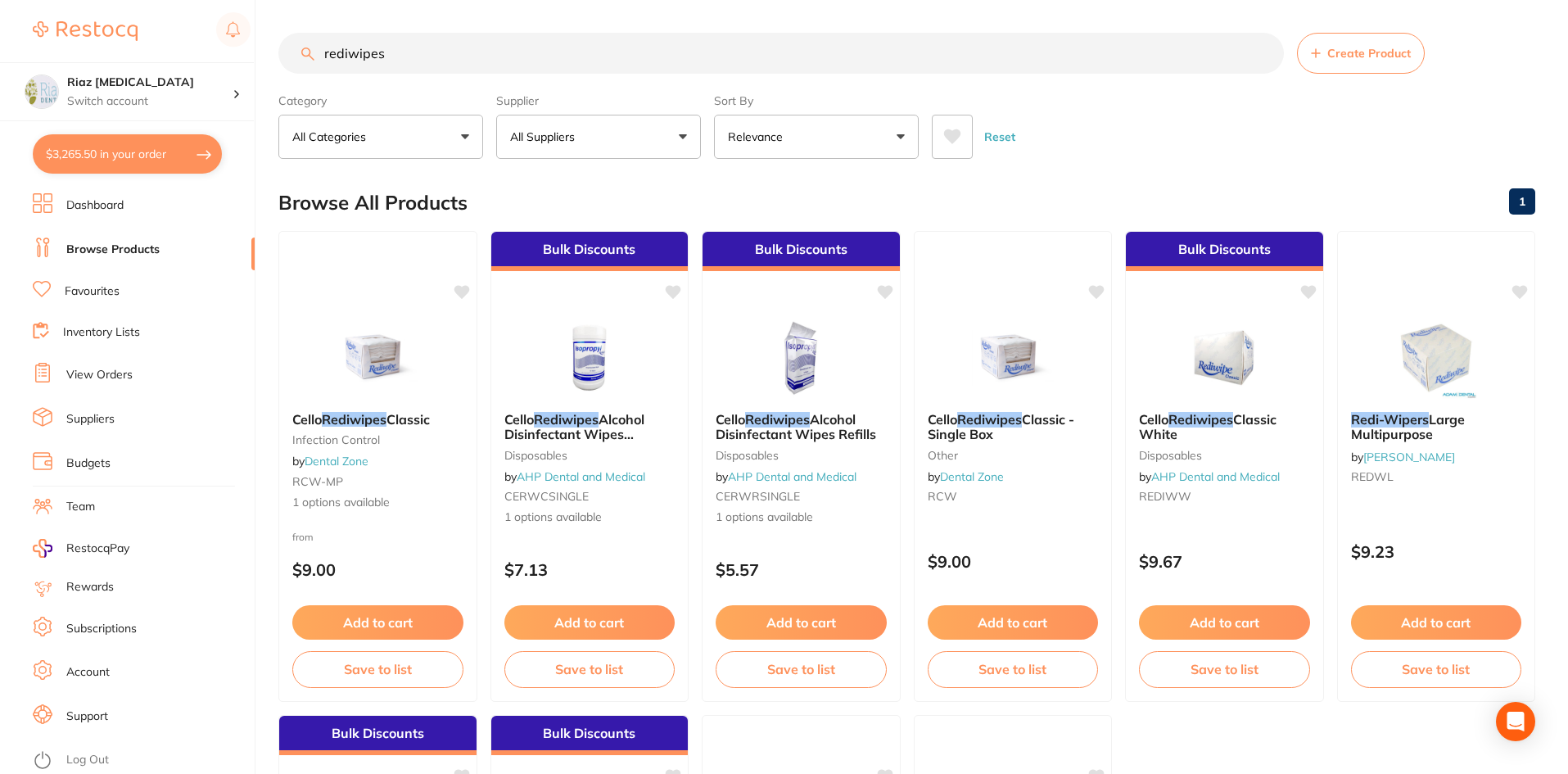
checkbox input "true"
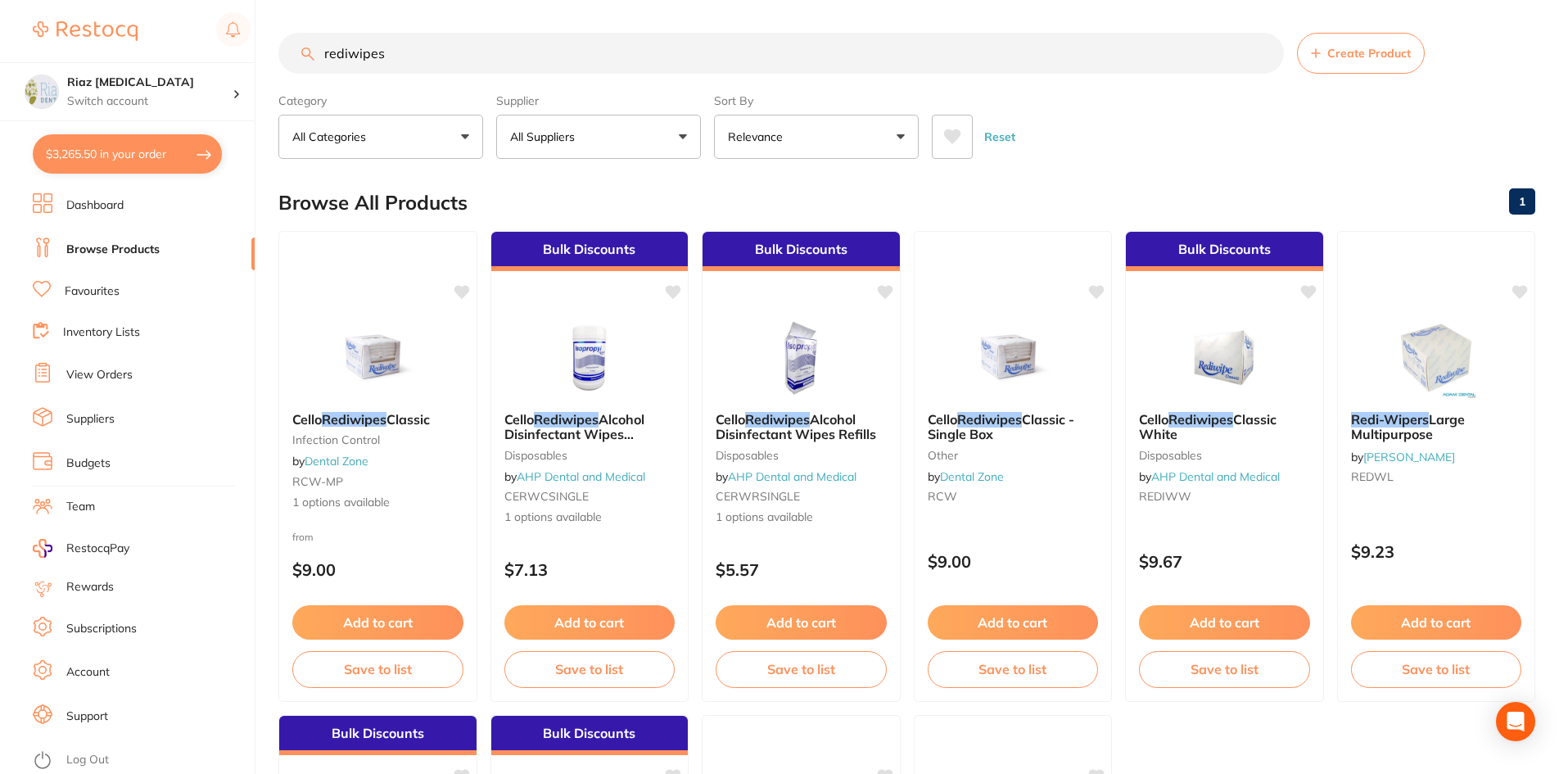
checkbox input "true"
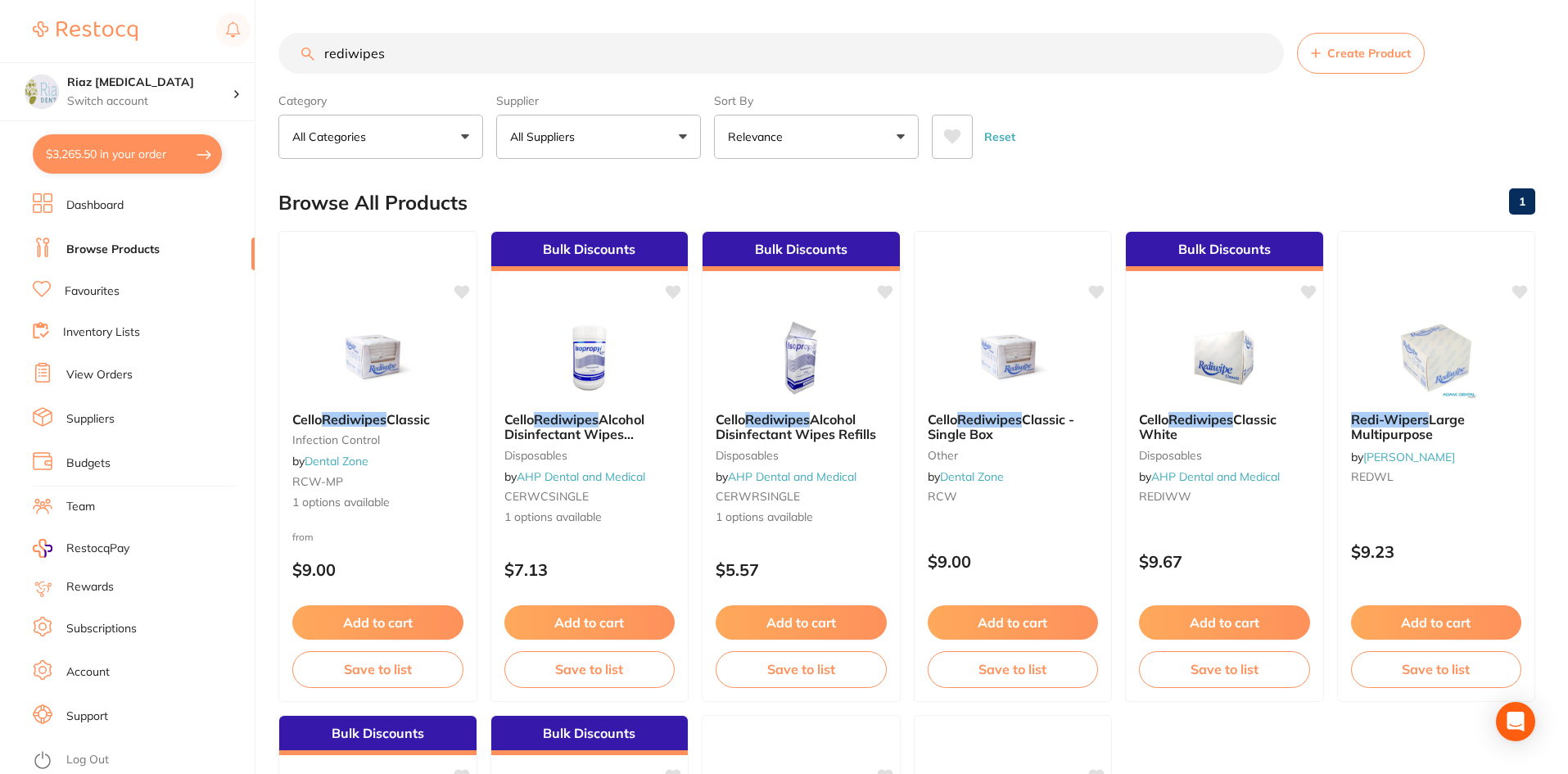
checkbox input "true"
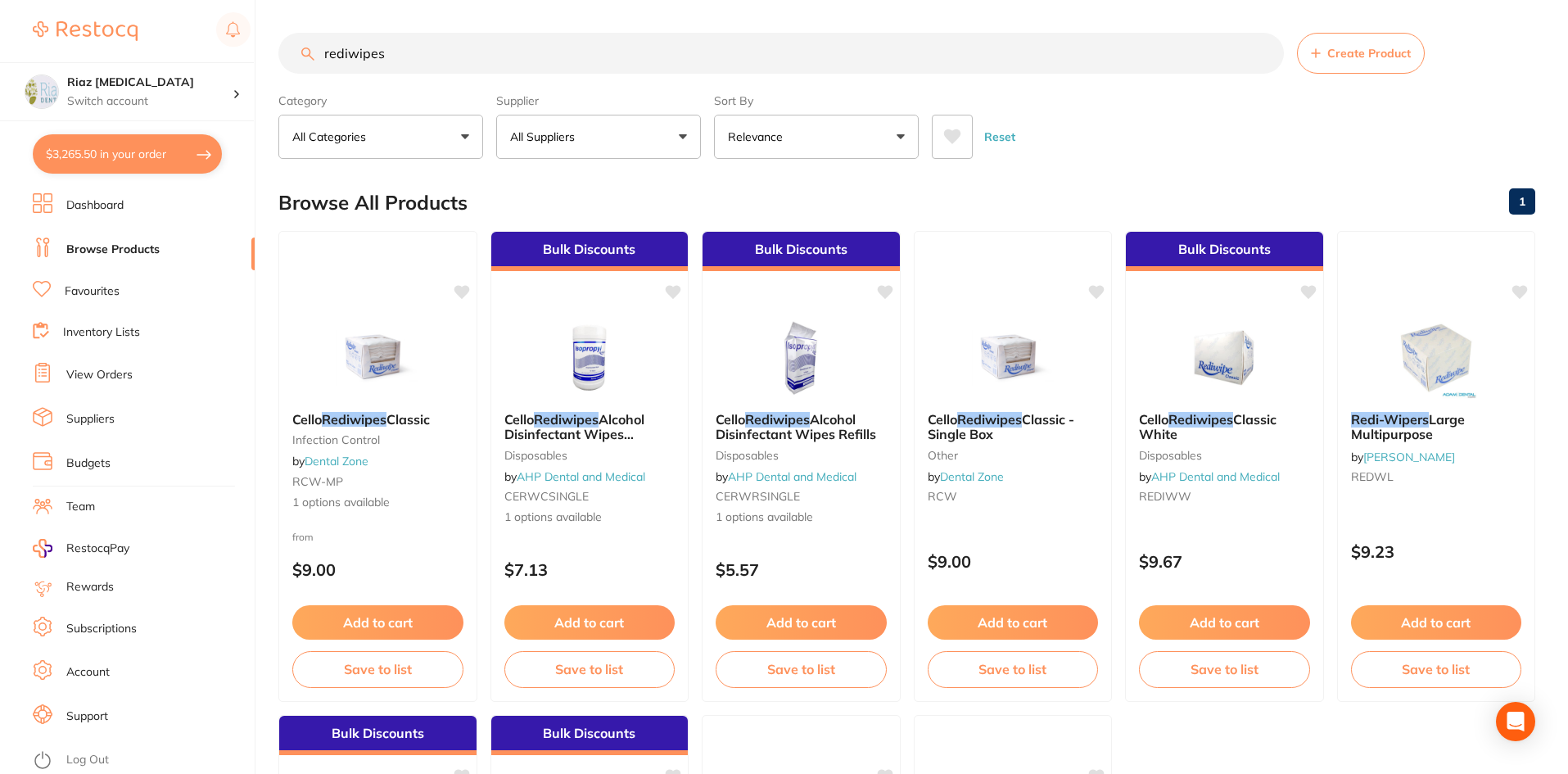
checkbox input "true"
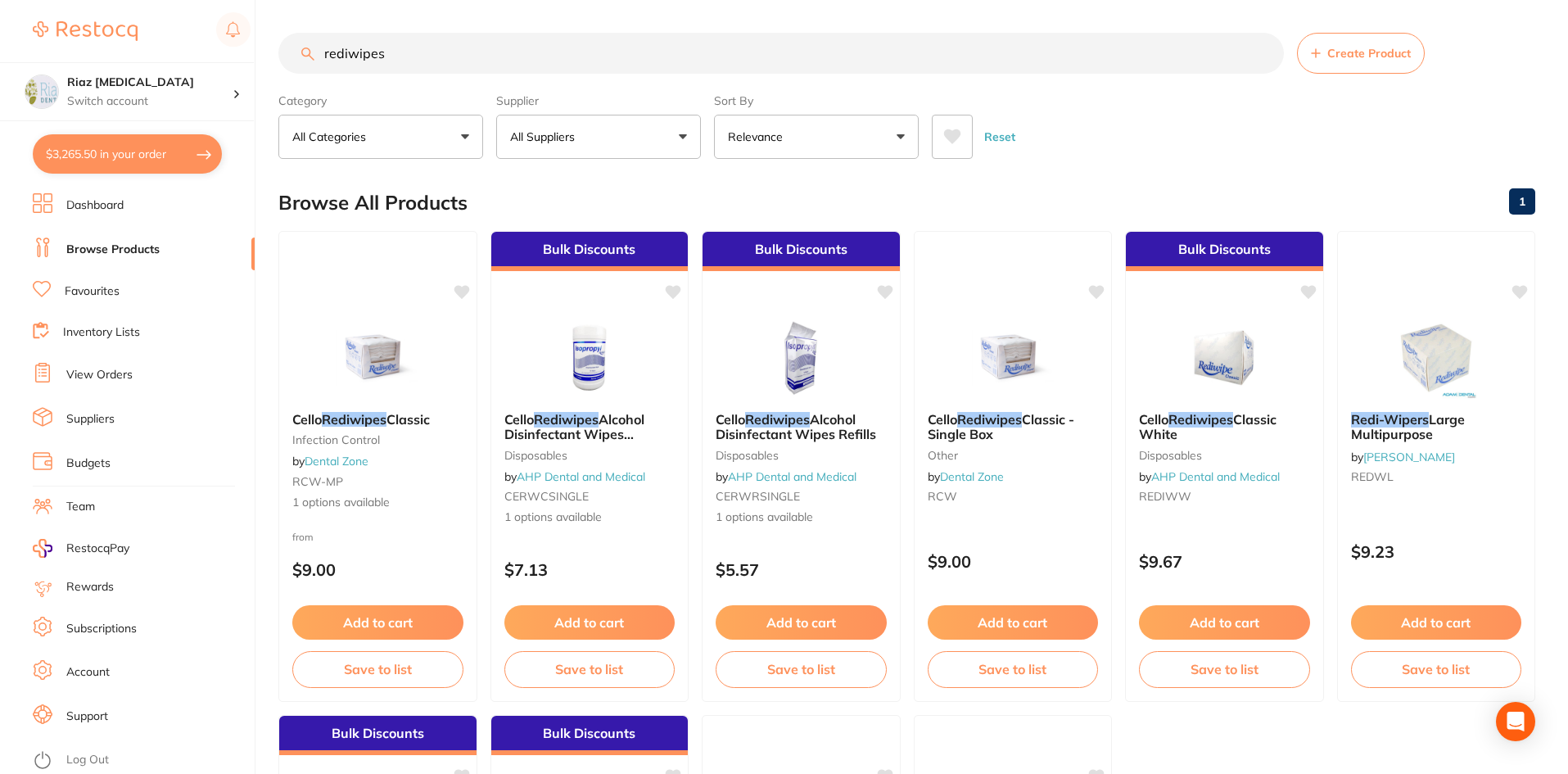
checkbox input "true"
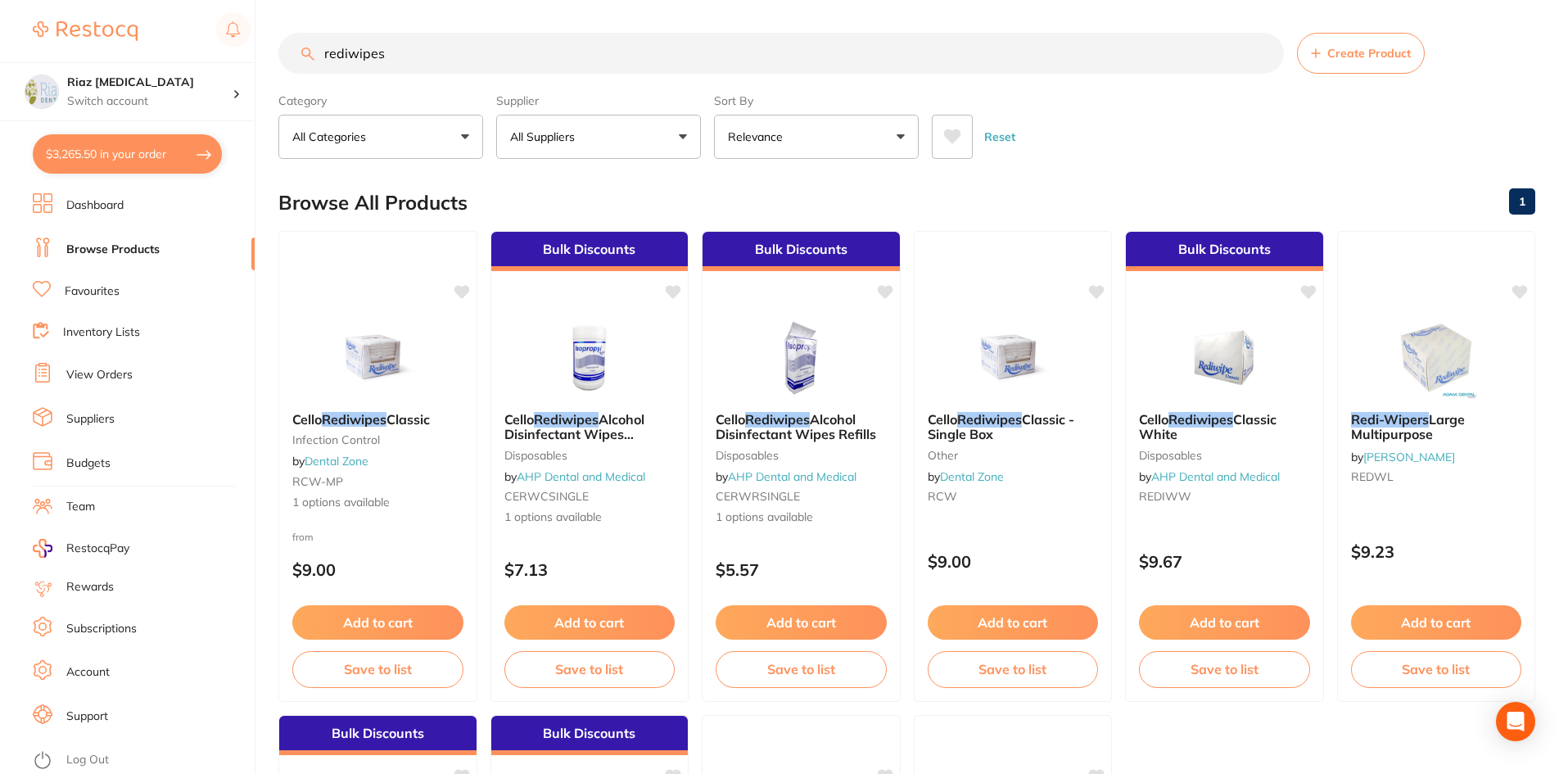
checkbox input "true"
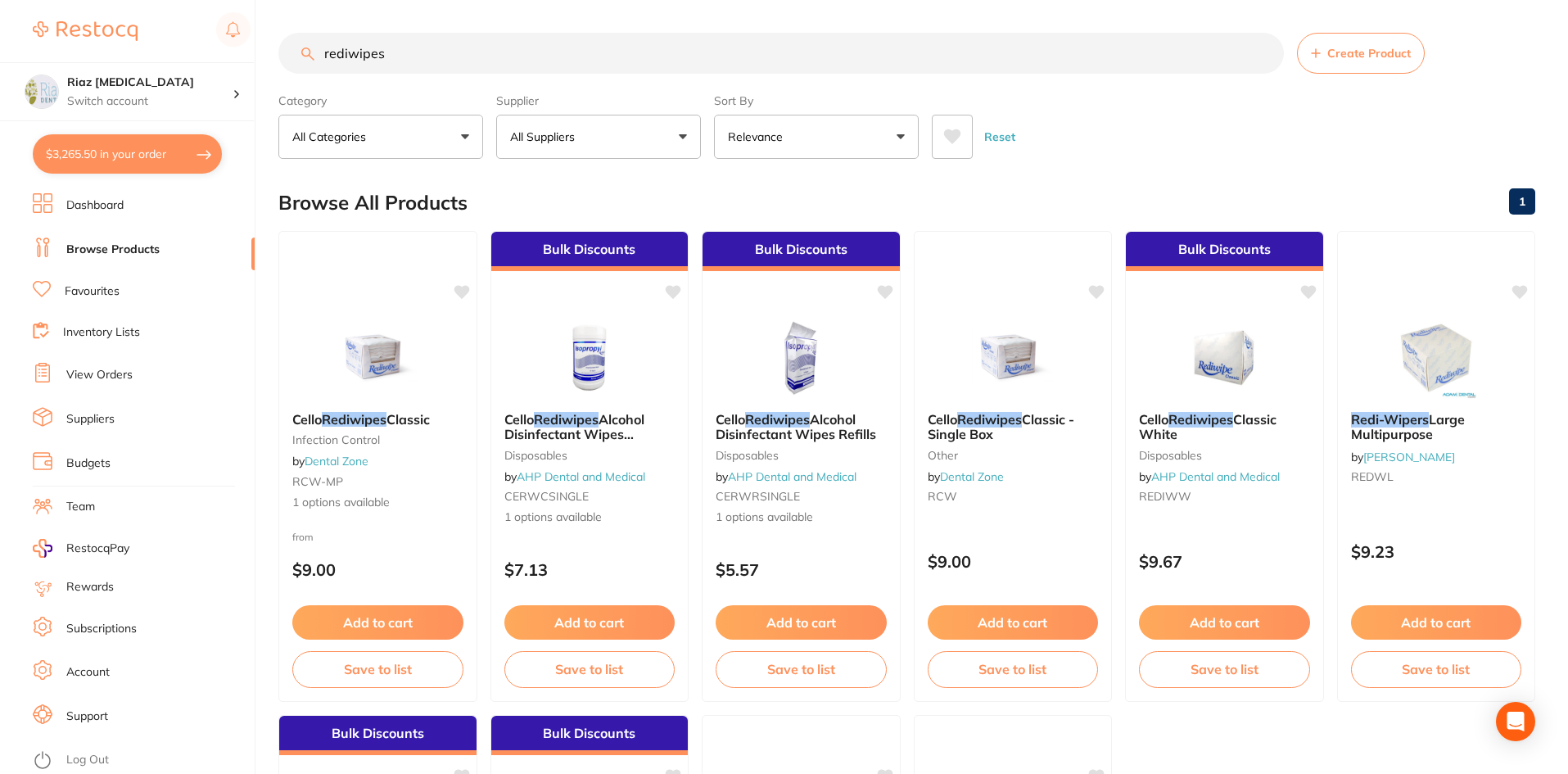
checkbox input "true"
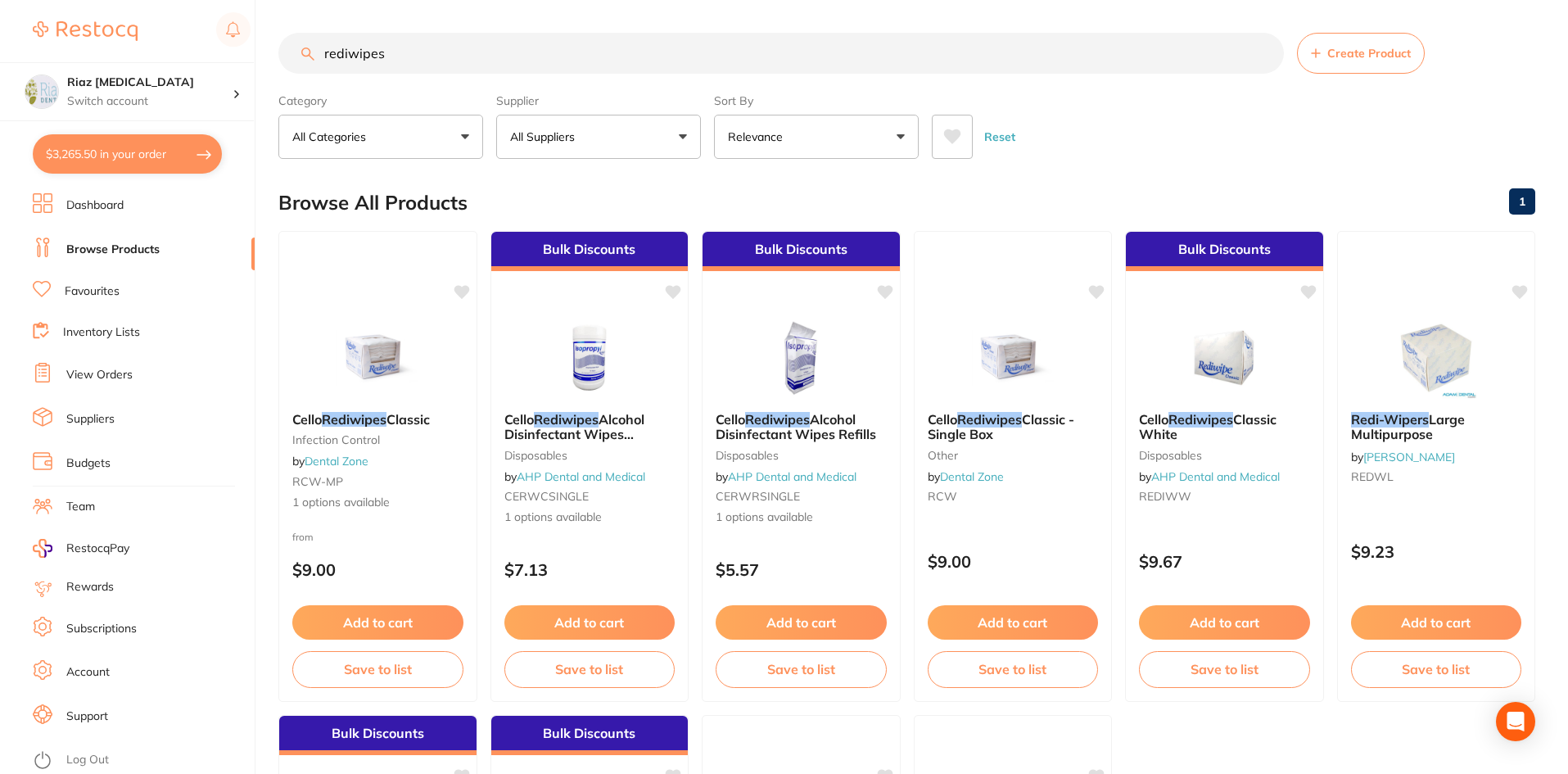
checkbox input "true"
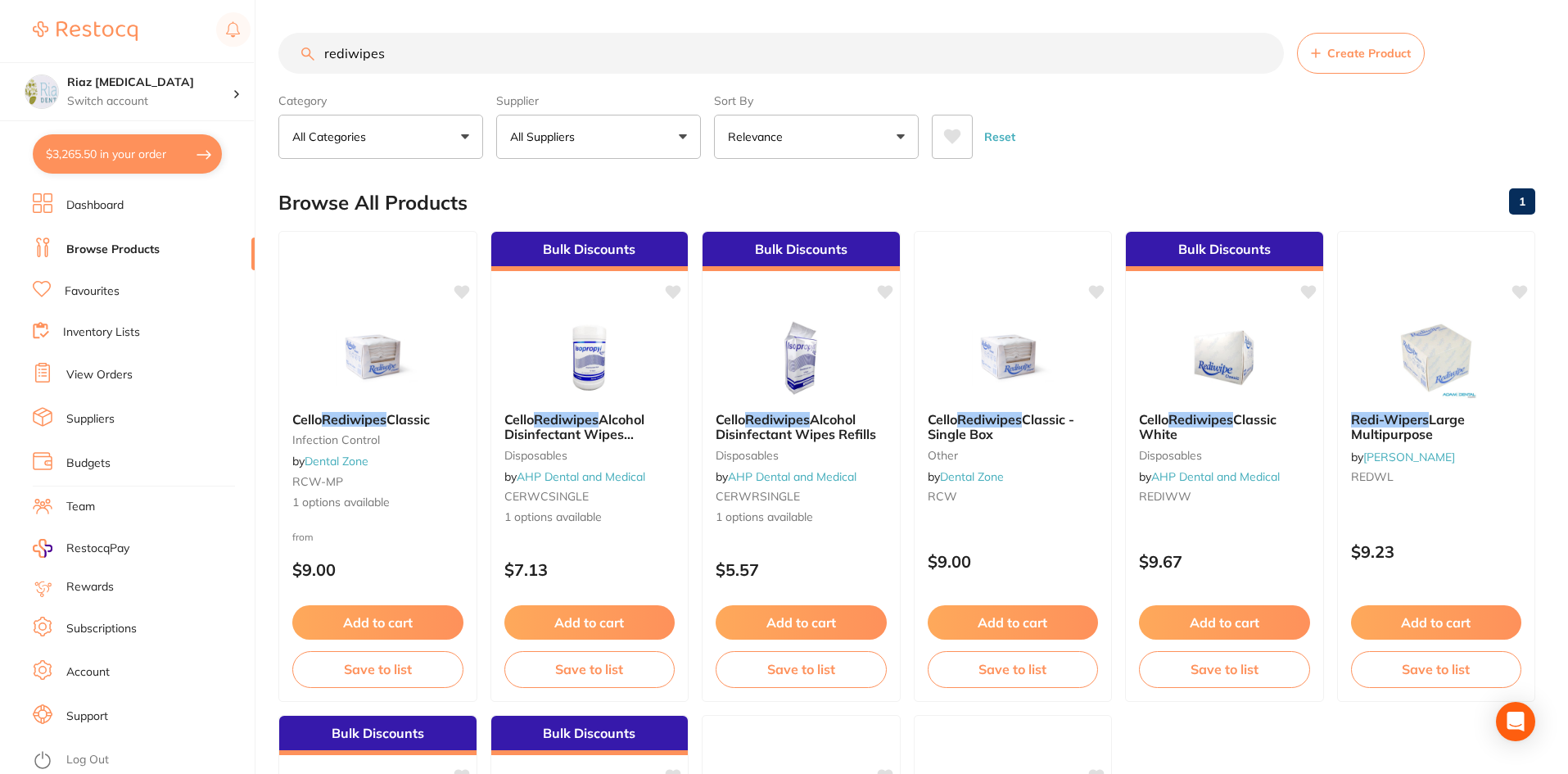
checkbox input "true"
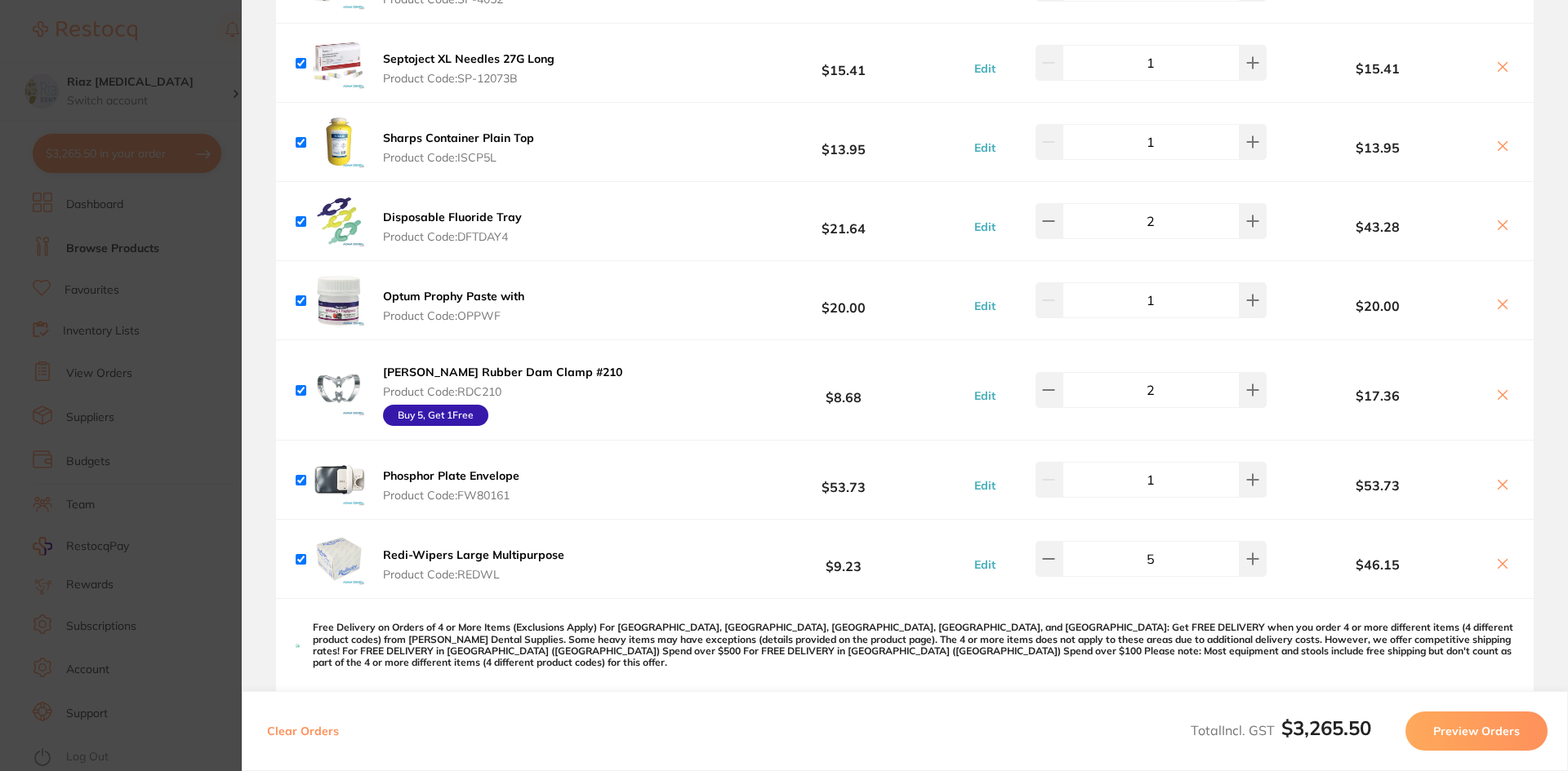
scroll to position [572, 0]
